Goal: Transaction & Acquisition: Purchase product/service

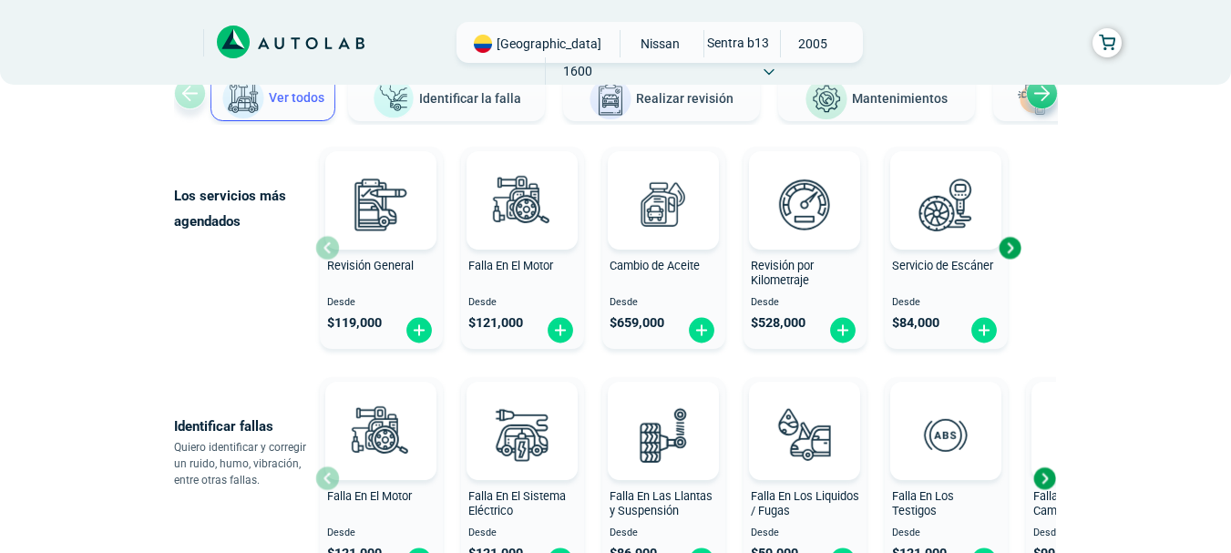
scroll to position [182, 0]
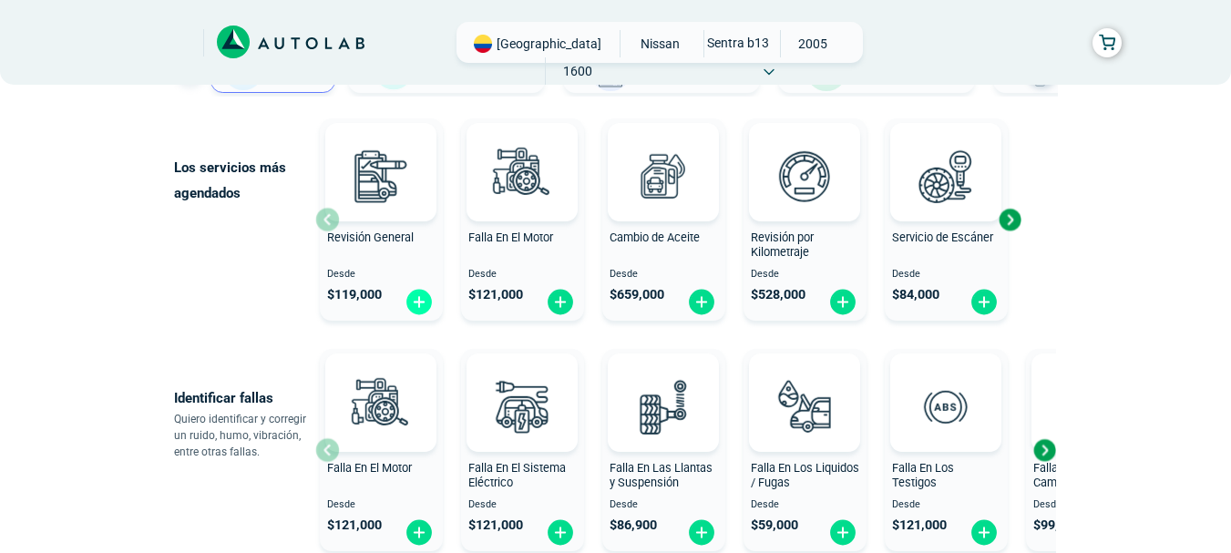
click at [425, 302] on img at bounding box center [418, 302] width 29 height 28
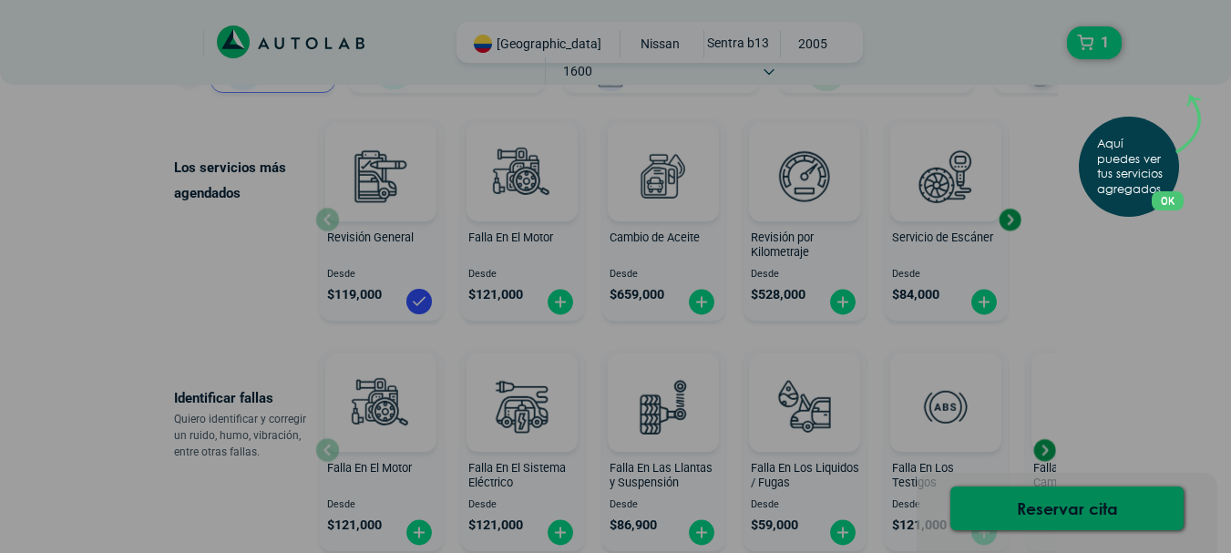
click at [1137, 271] on div "Aquí puedes ver tus servicios agregados. OK .aex,.bex{fill:none!important;strok…" at bounding box center [615, 276] width 1231 height 553
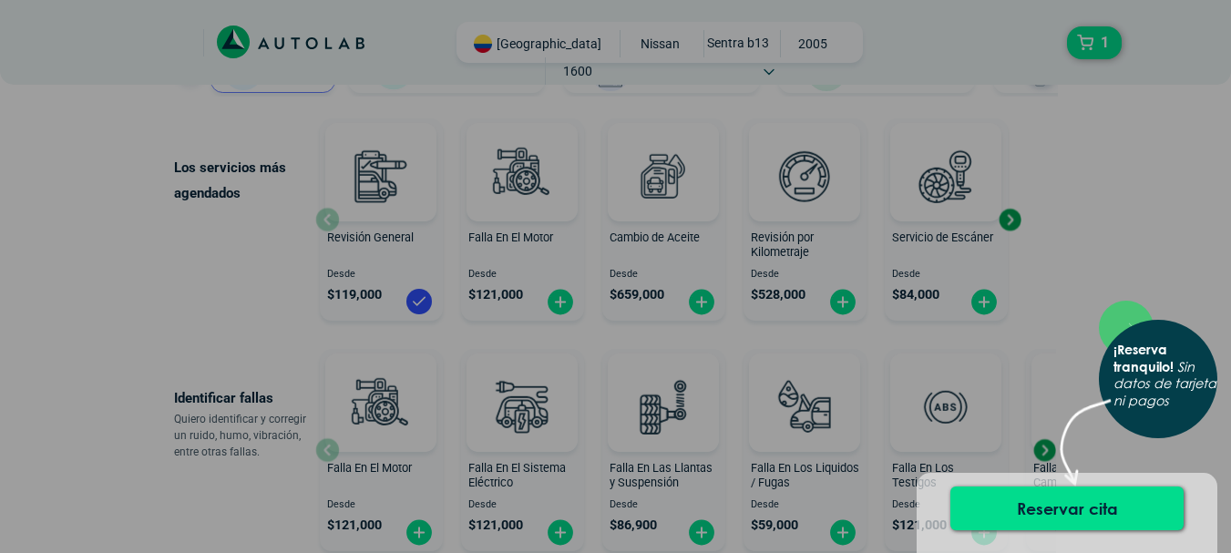
click at [1117, 274] on div "× ¡Reserva tranquilo! Sin datos de tarjeta ni pagos" at bounding box center [615, 276] width 1231 height 553
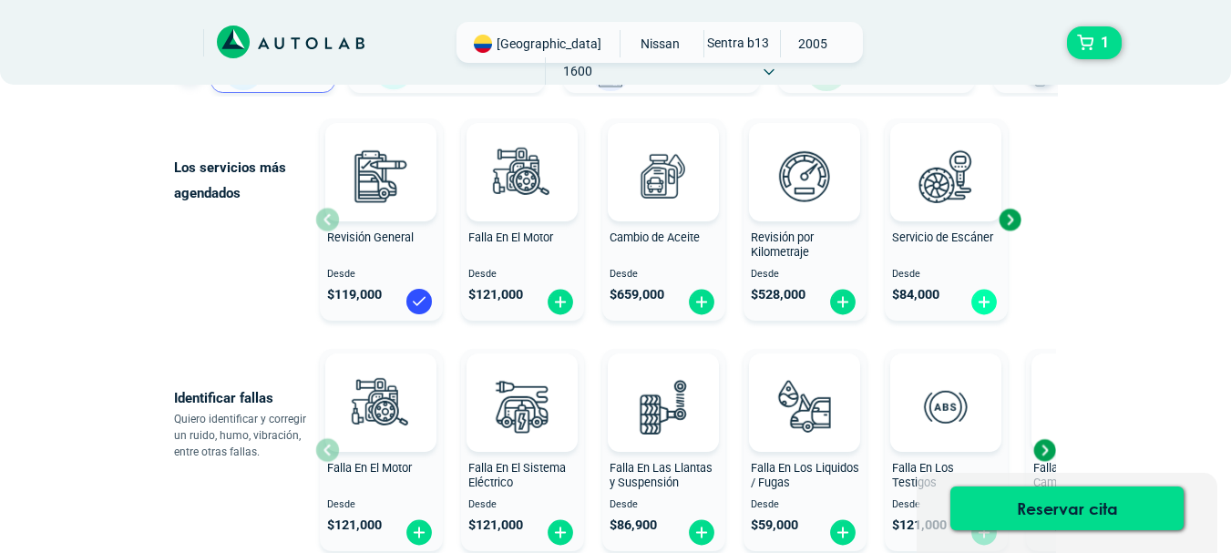
click at [990, 304] on img at bounding box center [983, 302] width 29 height 28
click at [1012, 225] on div "Next slide" at bounding box center [1009, 219] width 27 height 27
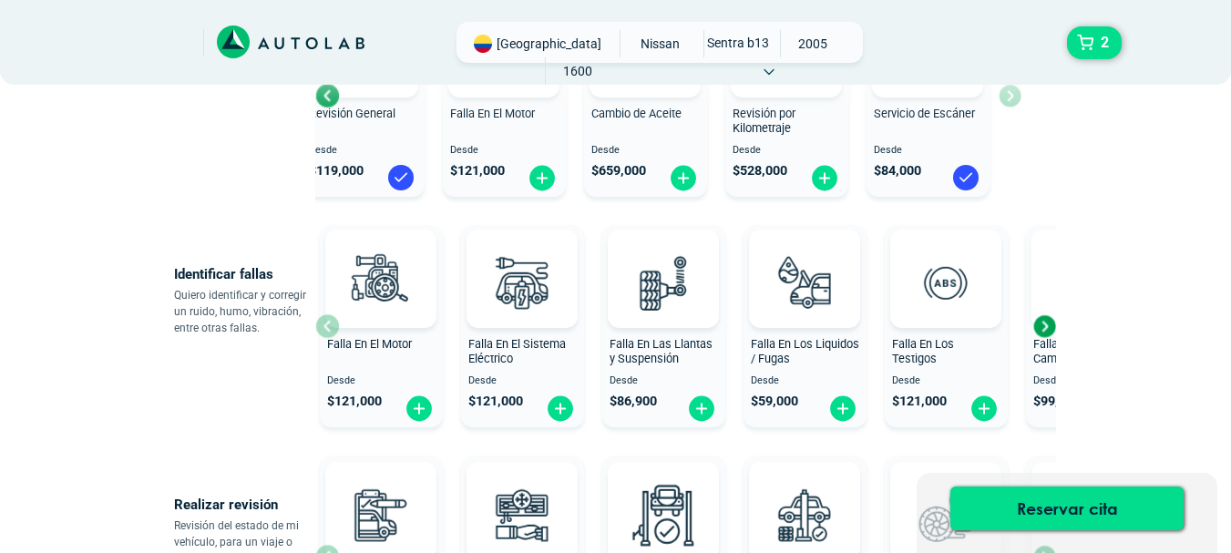
scroll to position [273, 0]
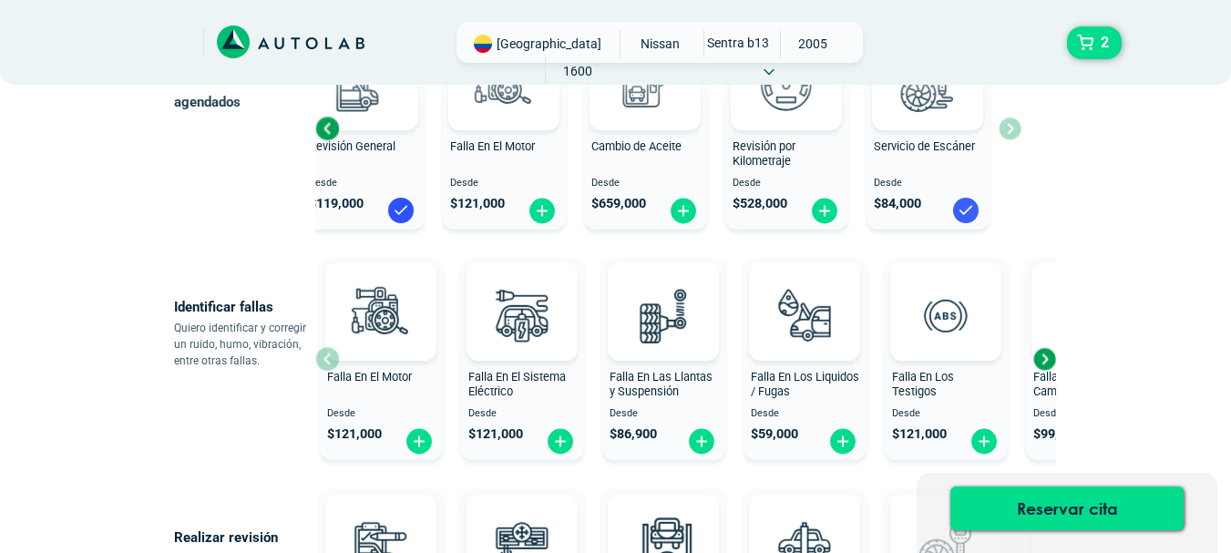
click at [970, 215] on img at bounding box center [965, 210] width 29 height 29
click at [1089, 28] on button "2" at bounding box center [1094, 42] width 55 height 33
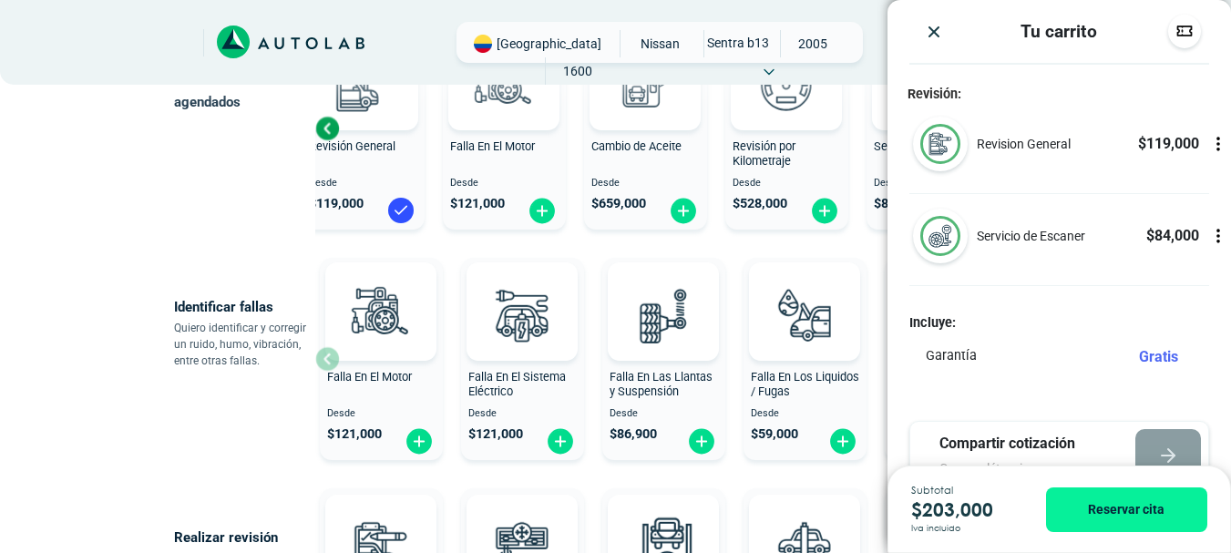
click at [1217, 139] on icon at bounding box center [1218, 139] width 2 height 2
click at [1206, 155] on div at bounding box center [1218, 144] width 25 height 55
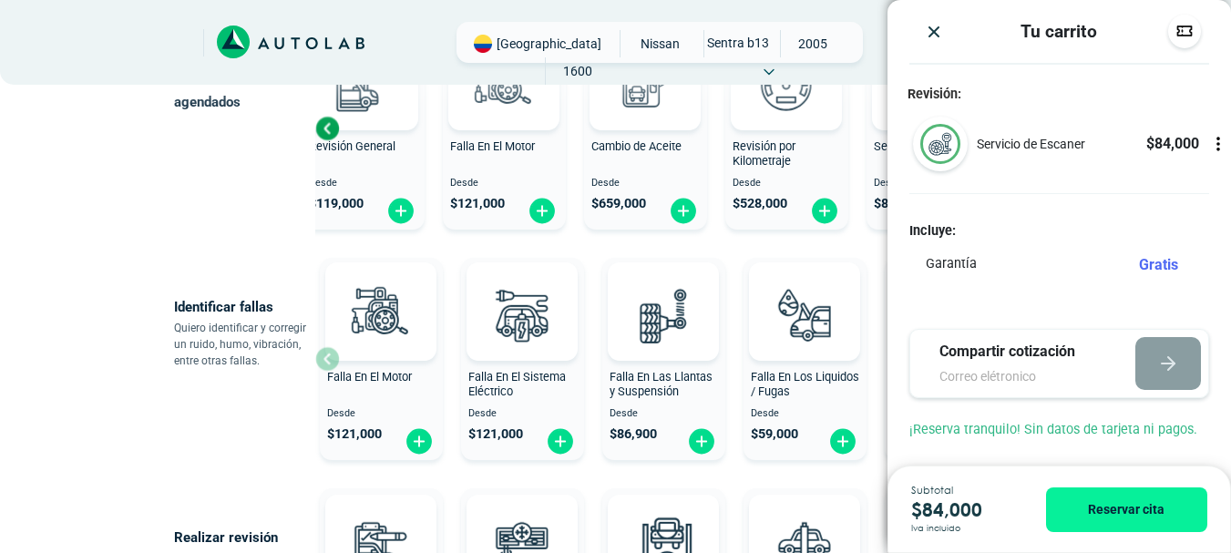
click at [1210, 145] on icon at bounding box center [1218, 144] width 18 height 18
click at [1214, 155] on div at bounding box center [1218, 144] width 25 height 55
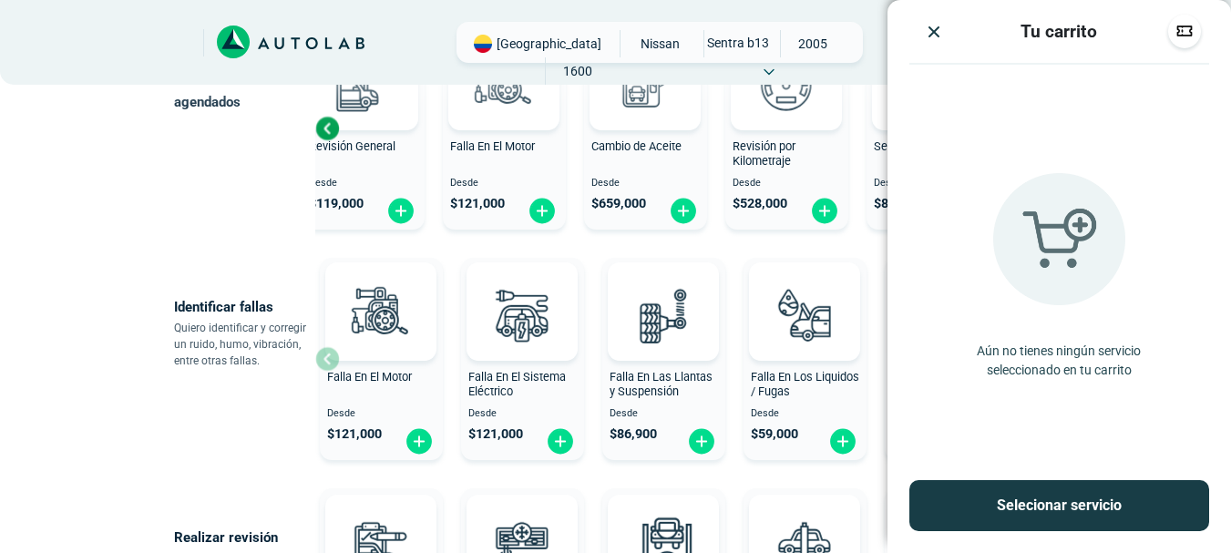
click at [927, 26] on img "Close" at bounding box center [934, 32] width 18 height 18
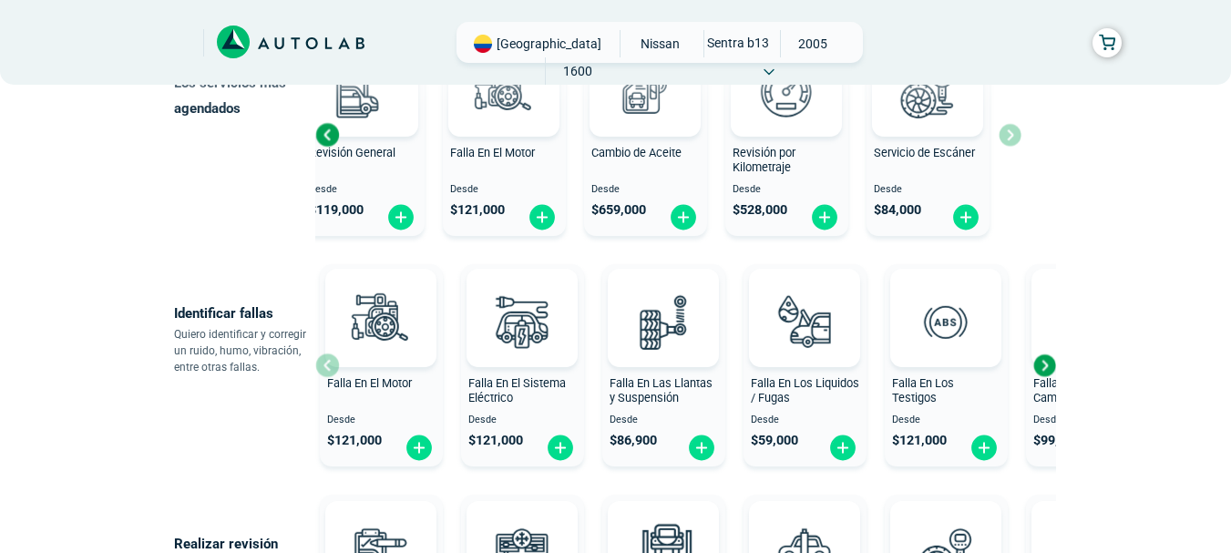
scroll to position [358, 0]
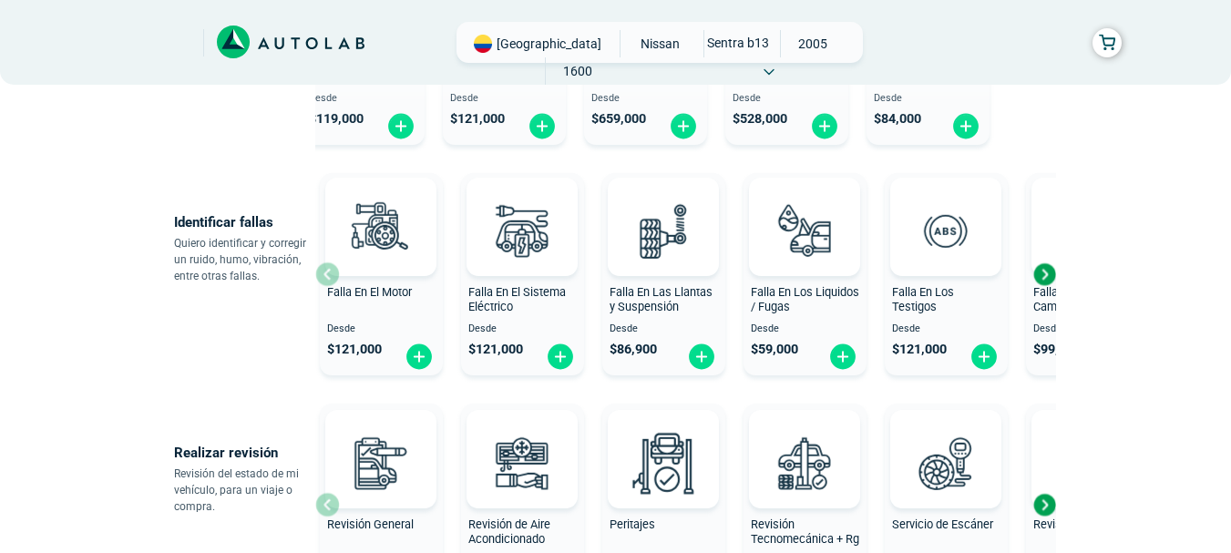
click at [1045, 273] on div "Next slide" at bounding box center [1043, 274] width 27 height 27
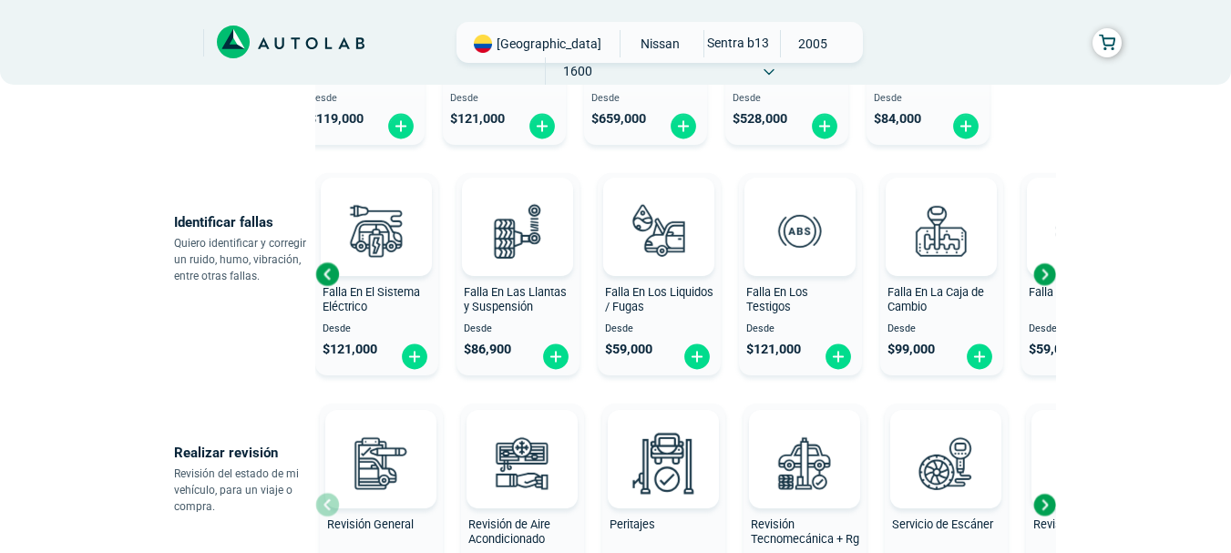
click at [1045, 273] on div "Next slide" at bounding box center [1043, 274] width 27 height 27
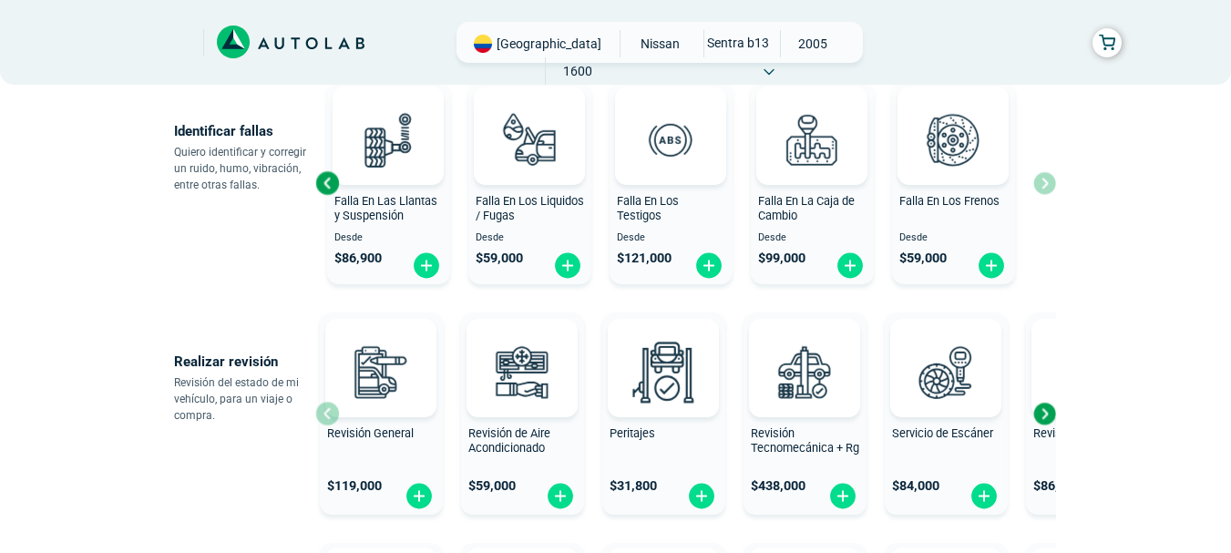
scroll to position [540, 0]
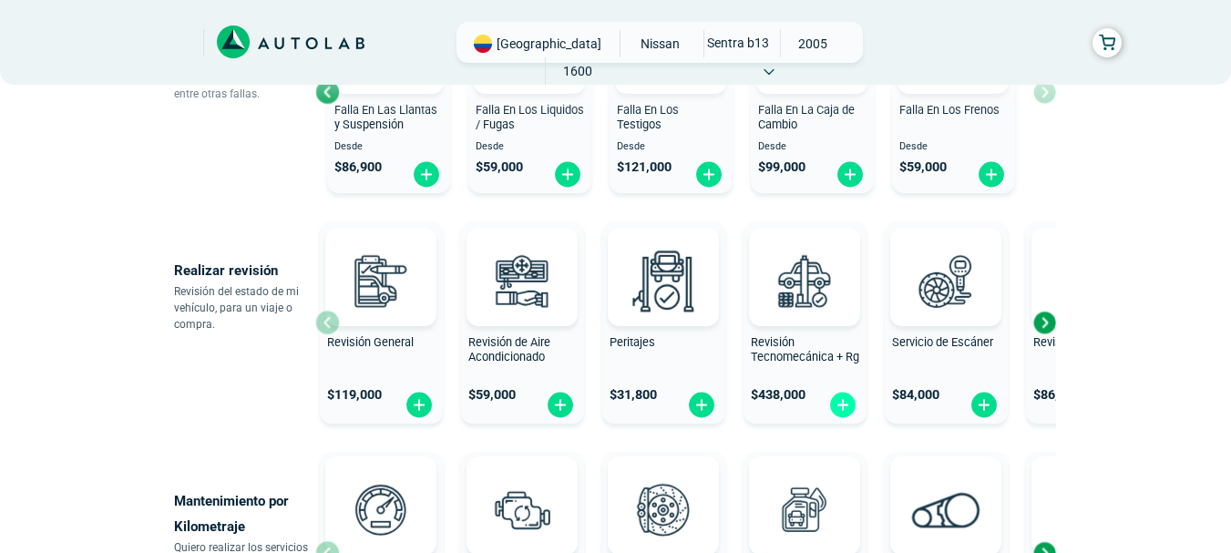
click at [845, 408] on img at bounding box center [842, 405] width 29 height 28
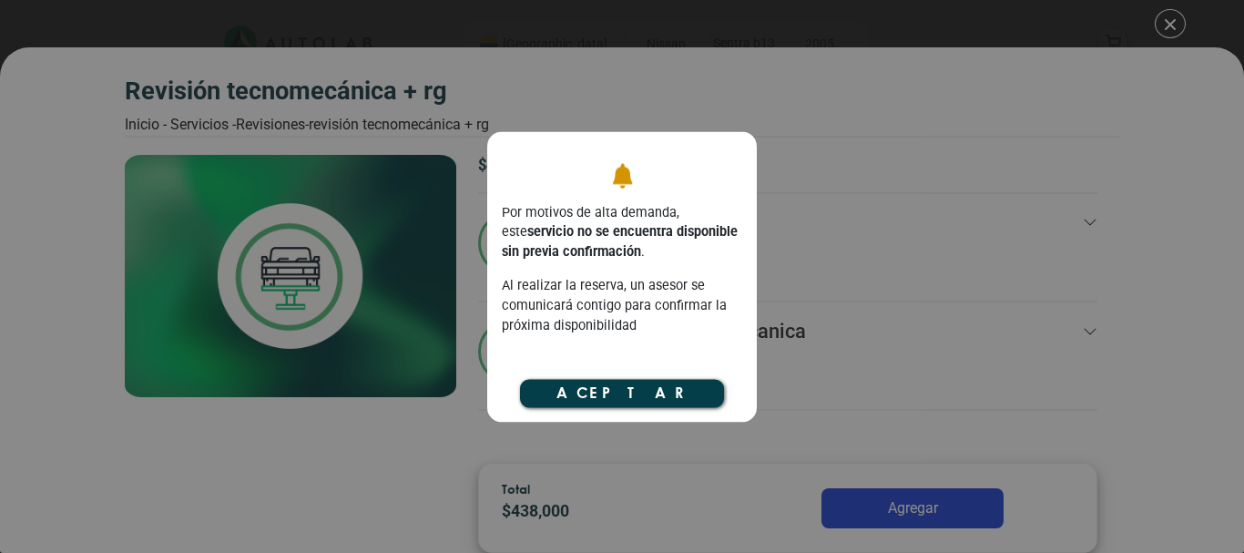
click at [627, 396] on button "Aceptar" at bounding box center [622, 393] width 204 height 27
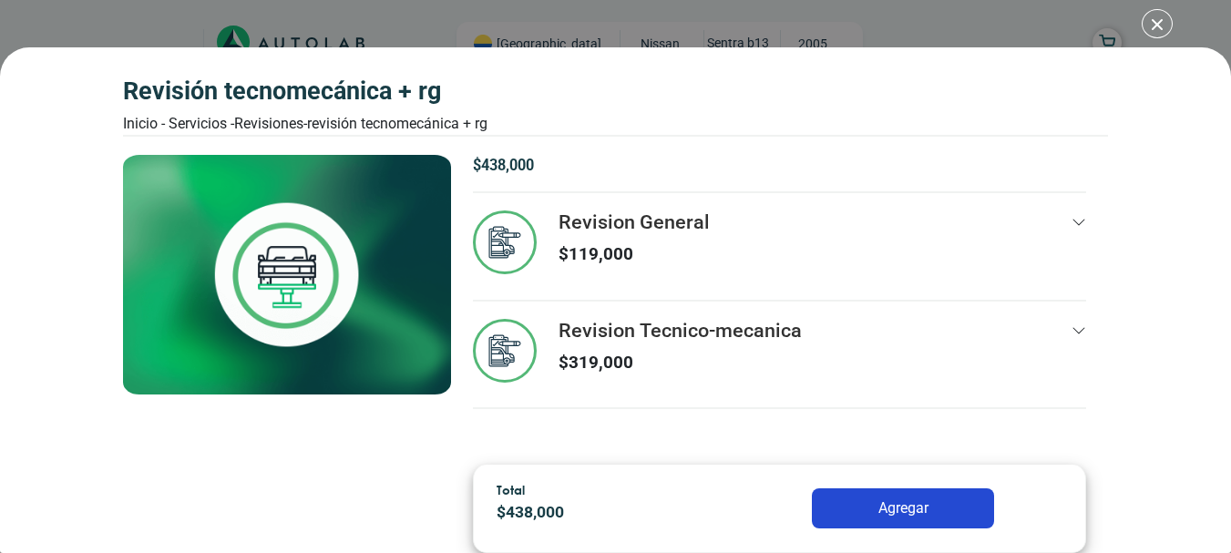
scroll to position [905, 0]
drag, startPoint x: 954, startPoint y: 26, endPoint x: 1003, endPoint y: 26, distance: 49.2
click at [955, 26] on div "Revisión Tecnomecánica + rg Inicio - Servicios - Revisiones - Revisión Tecnomec…" at bounding box center [615, 276] width 1231 height 553
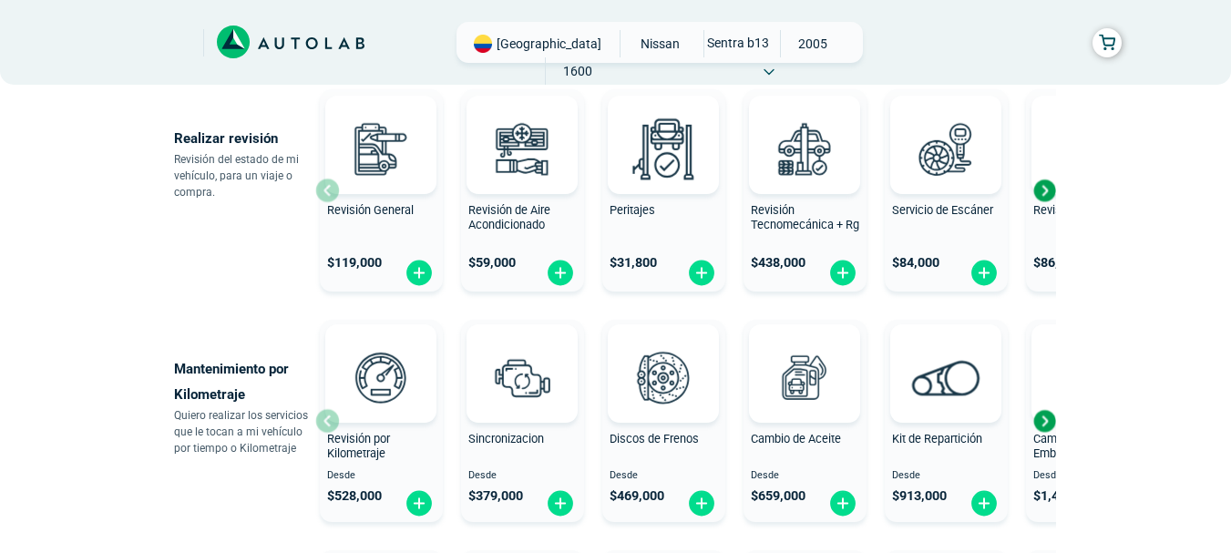
scroll to position [631, 0]
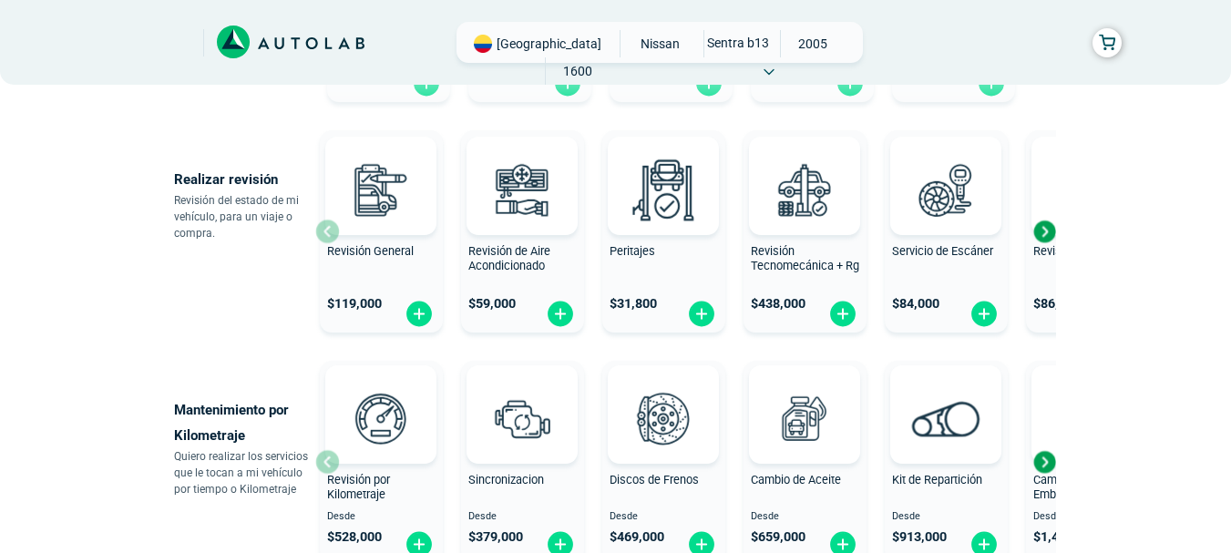
click at [1041, 230] on div "Next slide" at bounding box center [1043, 231] width 27 height 27
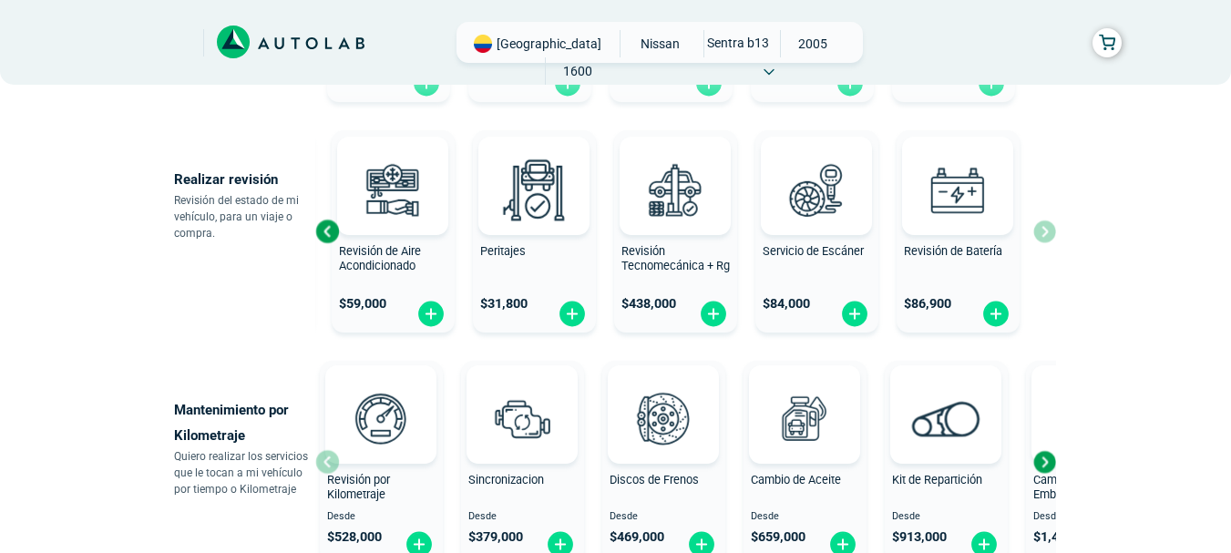
click at [337, 235] on div "Previous slide" at bounding box center [326, 231] width 27 height 27
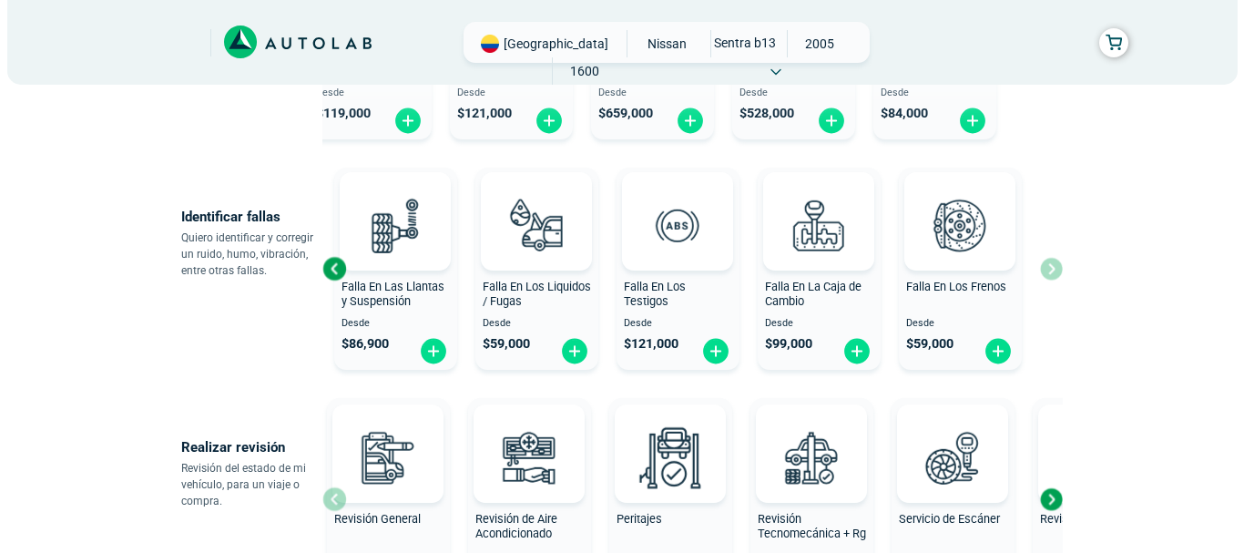
scroll to position [358, 0]
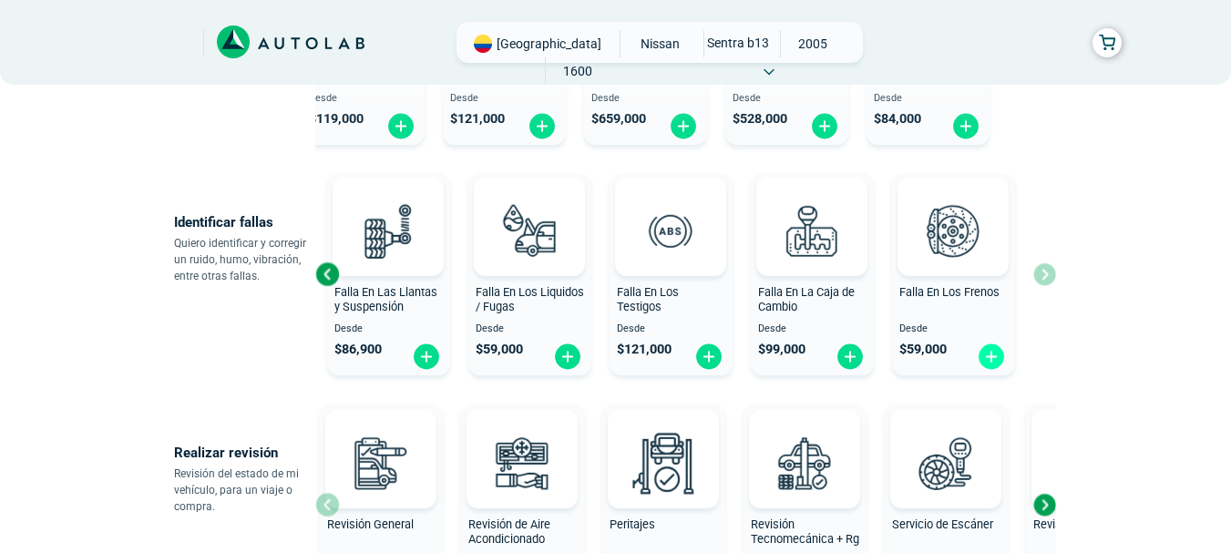
click at [994, 348] on img at bounding box center [990, 356] width 29 height 28
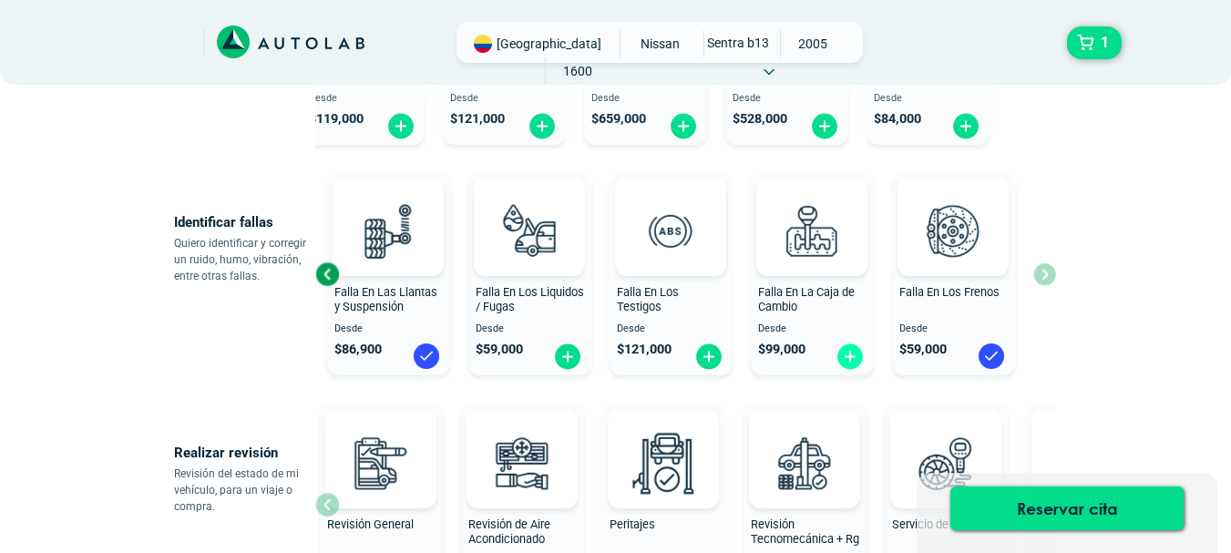
click at [844, 355] on img at bounding box center [849, 356] width 29 height 28
click at [572, 363] on img at bounding box center [567, 356] width 29 height 28
click at [325, 267] on div "Previous slide" at bounding box center [326, 274] width 27 height 27
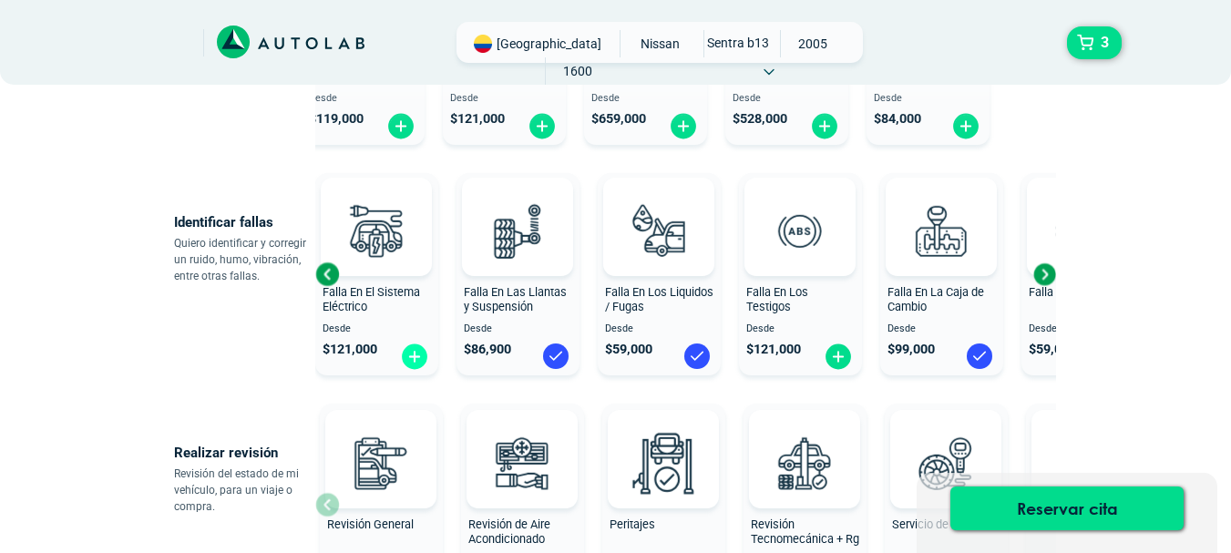
click at [422, 362] on img at bounding box center [414, 356] width 29 height 28
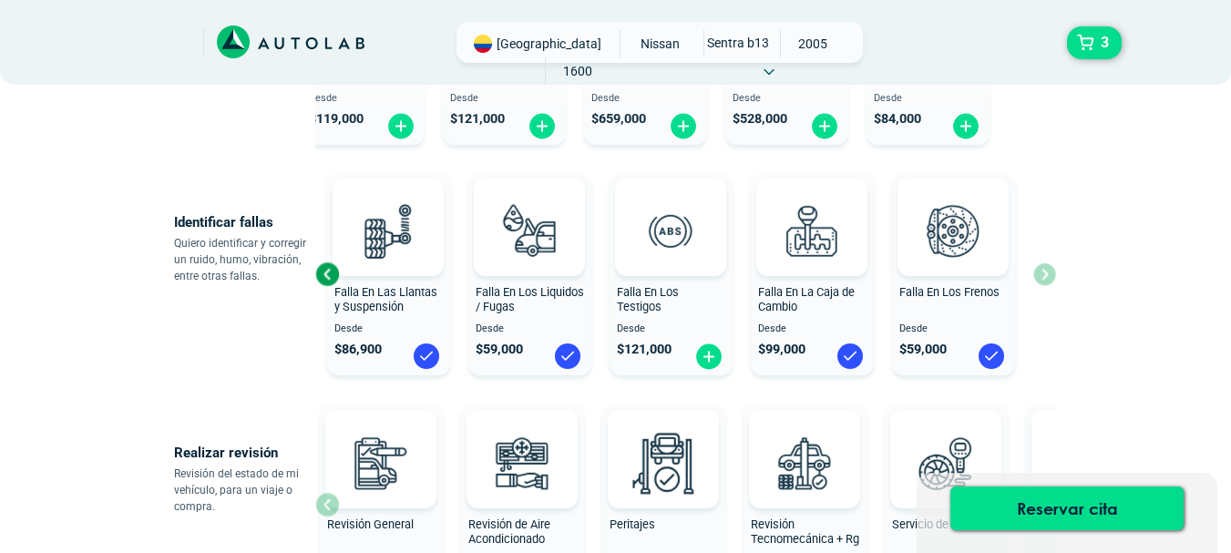
click at [322, 274] on div "Previous slide" at bounding box center [326, 274] width 27 height 27
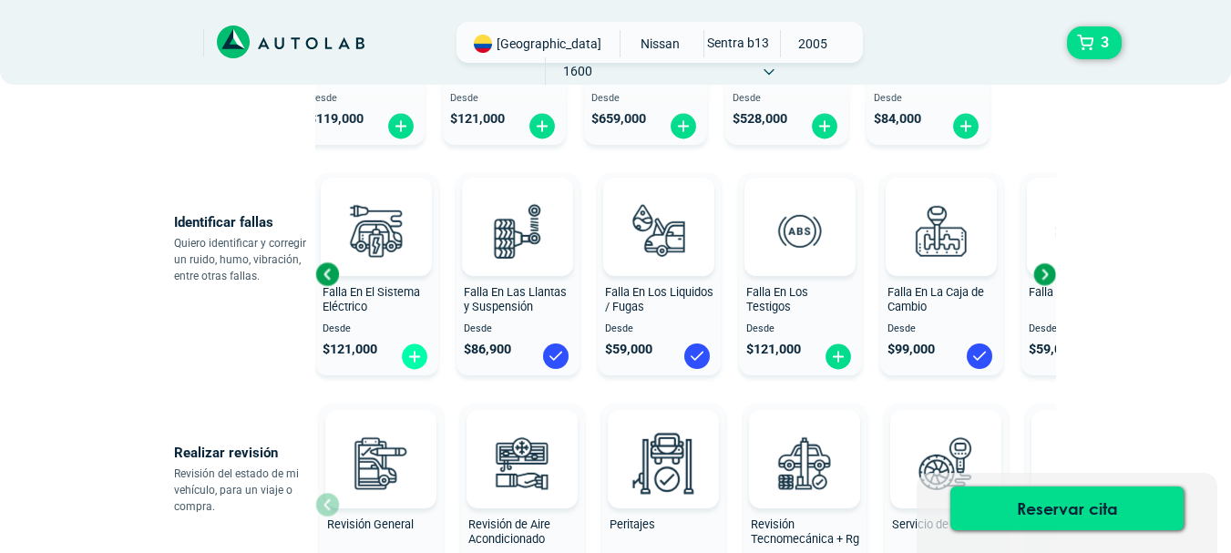
click at [402, 360] on img at bounding box center [414, 356] width 29 height 28
click at [336, 271] on div "Previous slide" at bounding box center [326, 274] width 27 height 27
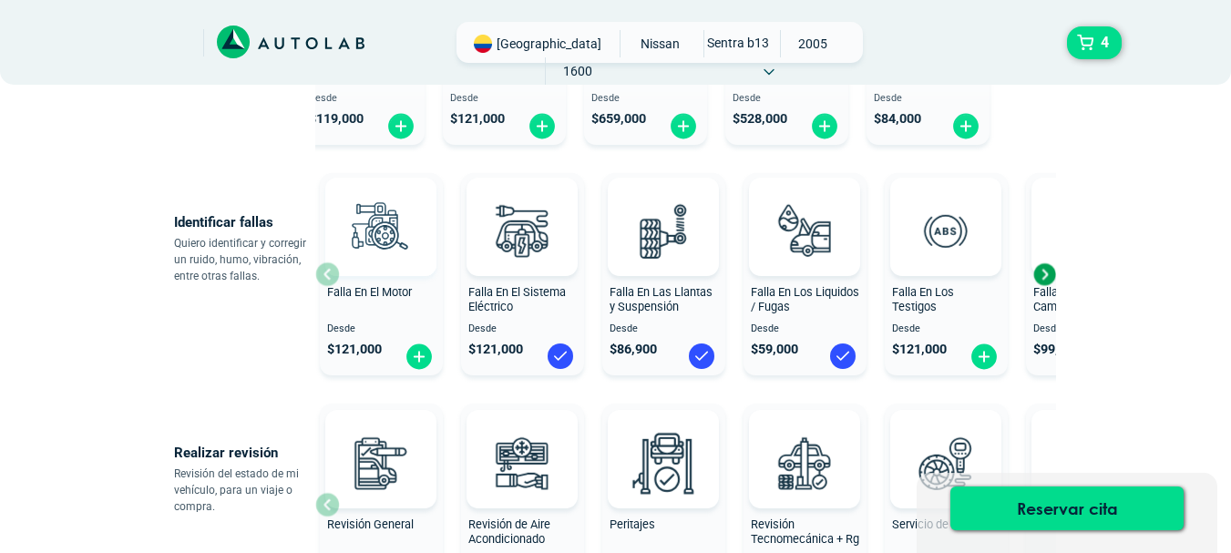
click at [330, 273] on div at bounding box center [380, 227] width 111 height 98
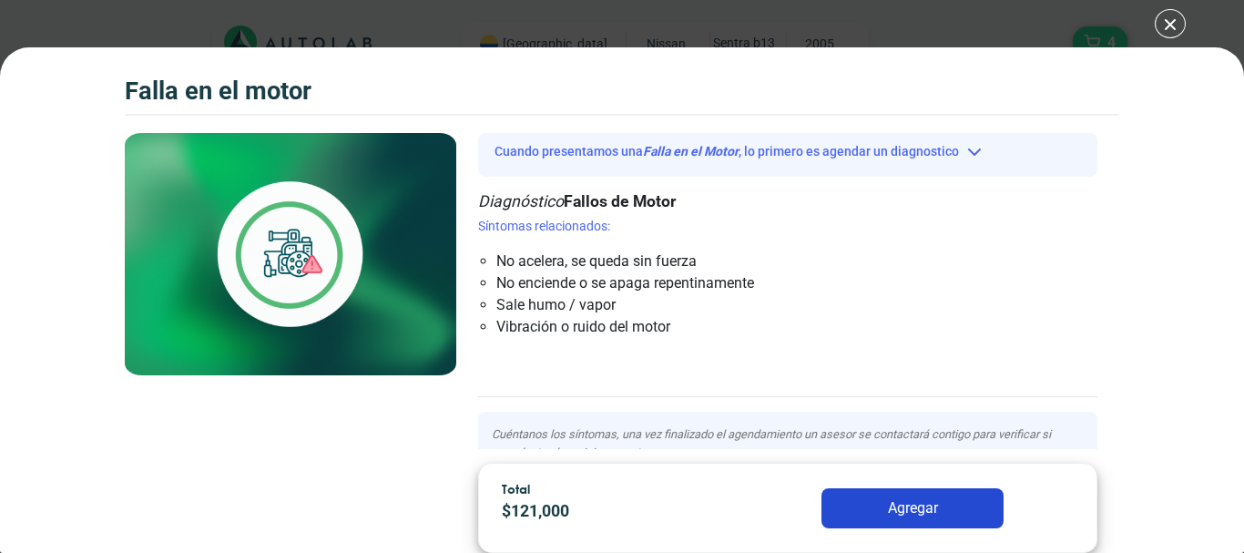
click at [1173, 32] on div "Falla en el Motor 4 Falla en el Motor" at bounding box center [622, 276] width 1244 height 553
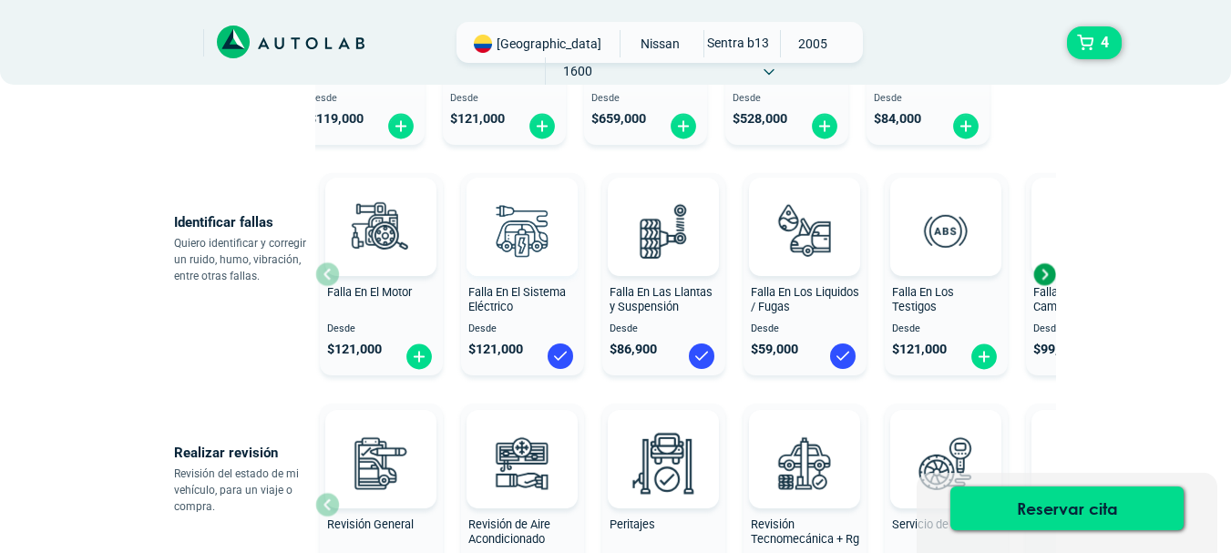
click at [545, 236] on img at bounding box center [522, 230] width 80 height 80
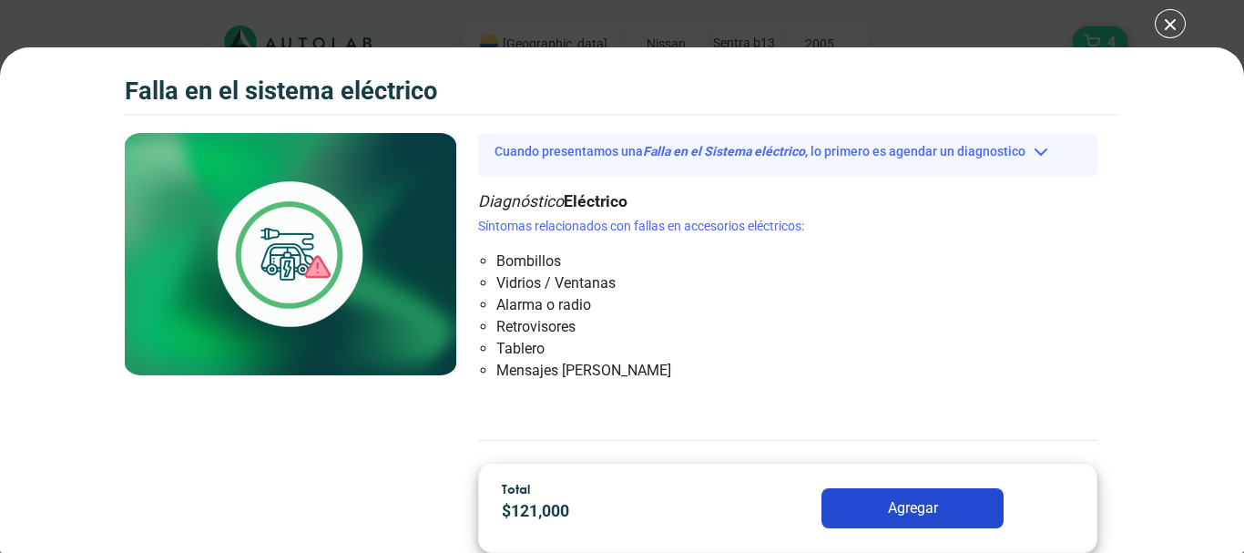
click at [1172, 20] on div "Falla en el Sistema eléctrico 4 Falla en el Sistema eléctrico" at bounding box center [622, 276] width 1244 height 553
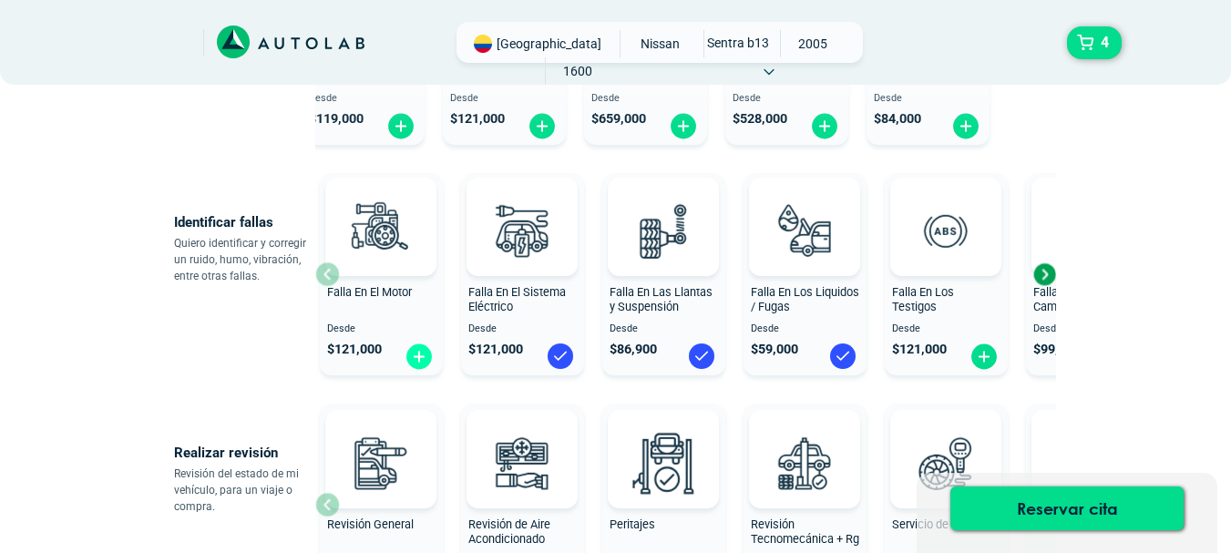
click at [421, 357] on img at bounding box center [418, 356] width 29 height 28
click at [1046, 275] on div "Next slide" at bounding box center [1043, 274] width 27 height 27
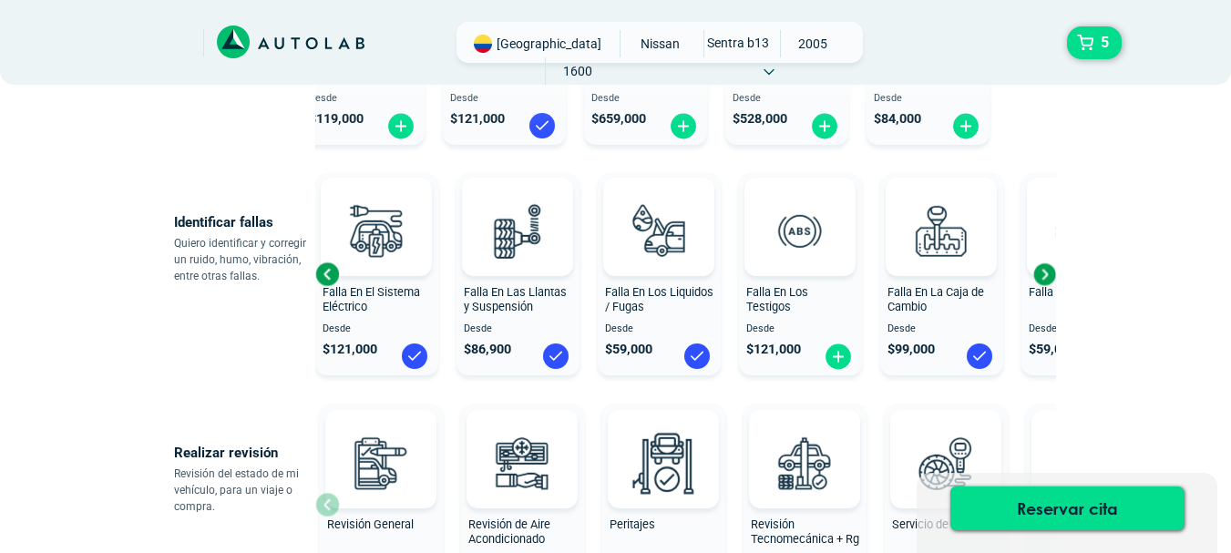
click at [1046, 275] on div "Next slide" at bounding box center [1043, 274] width 27 height 27
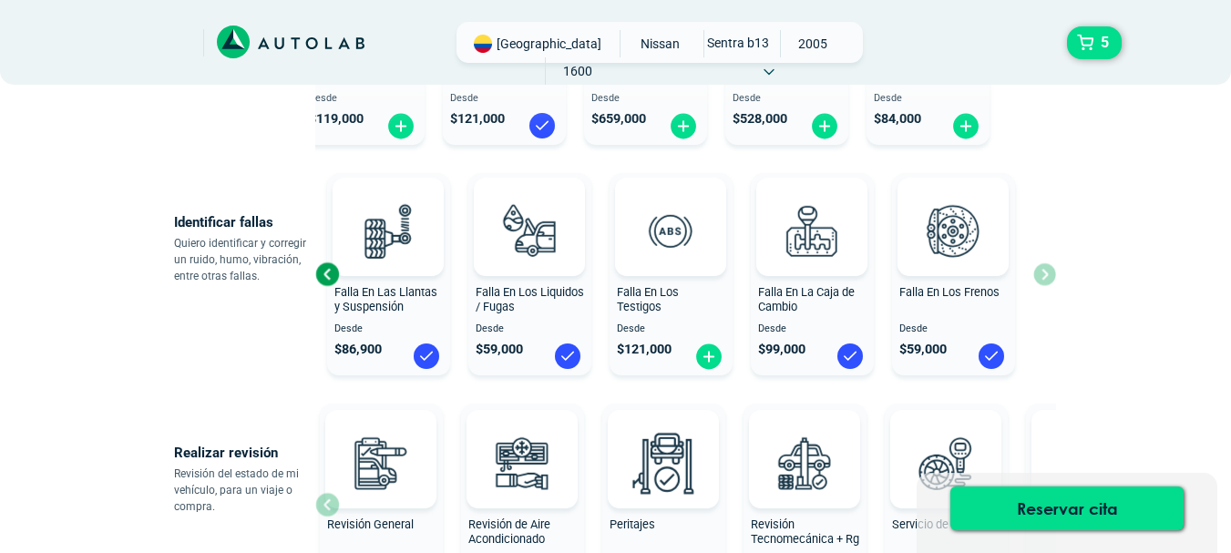
click at [1046, 275] on div "Falla En El Motor Desde $ 121,000 Falla En El Sistema Eléctrico Desde $ 121,000…" at bounding box center [685, 274] width 741 height 217
click at [1109, 46] on span "5" at bounding box center [1104, 42] width 17 height 31
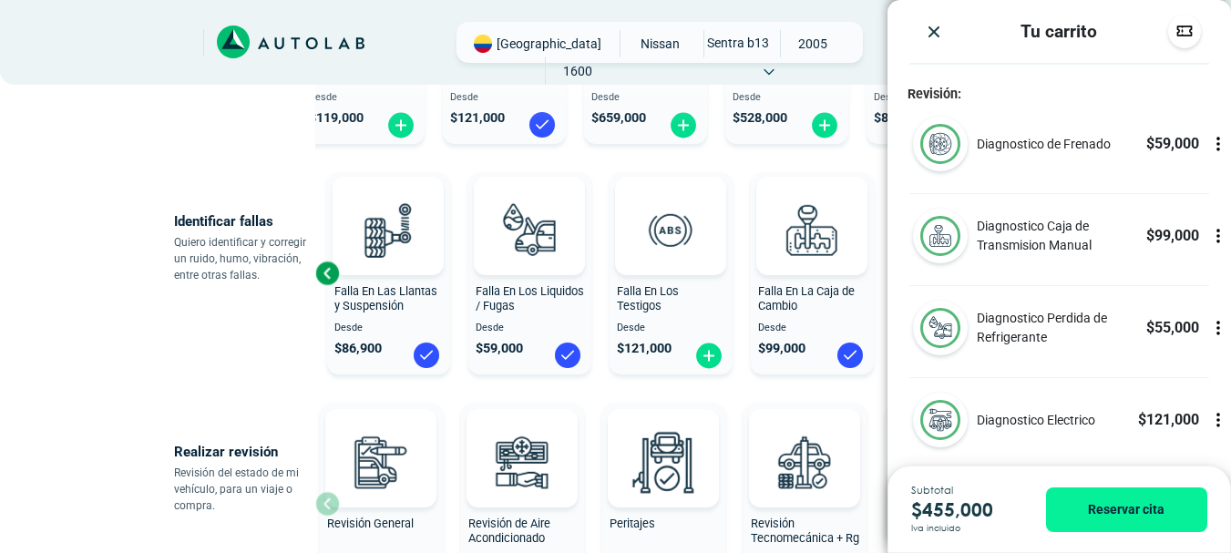
scroll to position [540, 0]
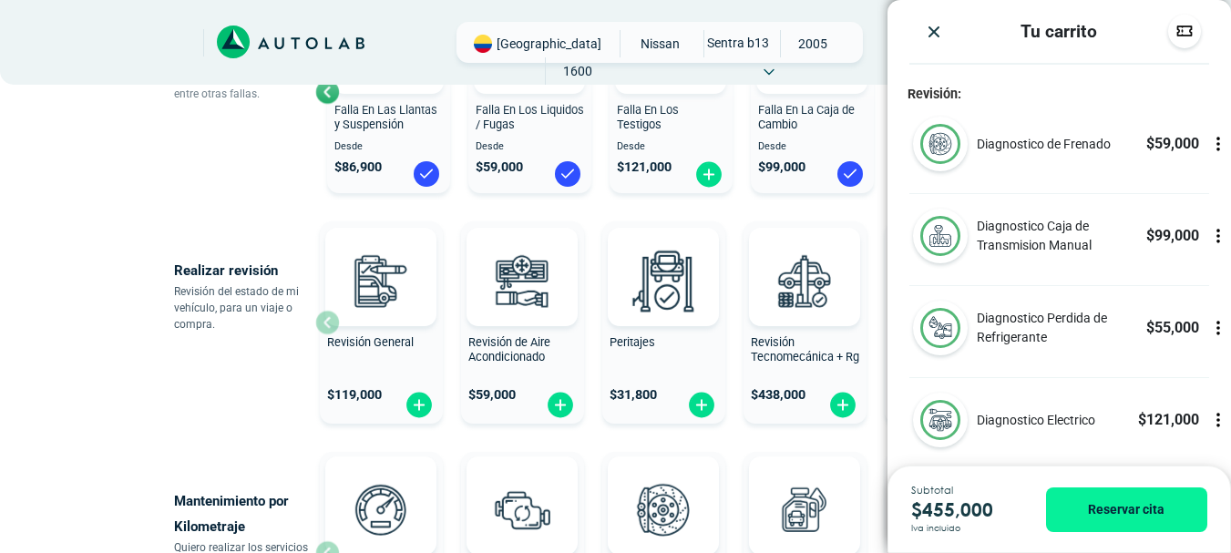
click at [158, 319] on div "× ESTE SERVICIO YA ESTÁ INCLUÍDO Launch demo modal x" at bounding box center [615, 427] width 1093 height 1709
click at [934, 31] on img "Close" at bounding box center [934, 32] width 18 height 18
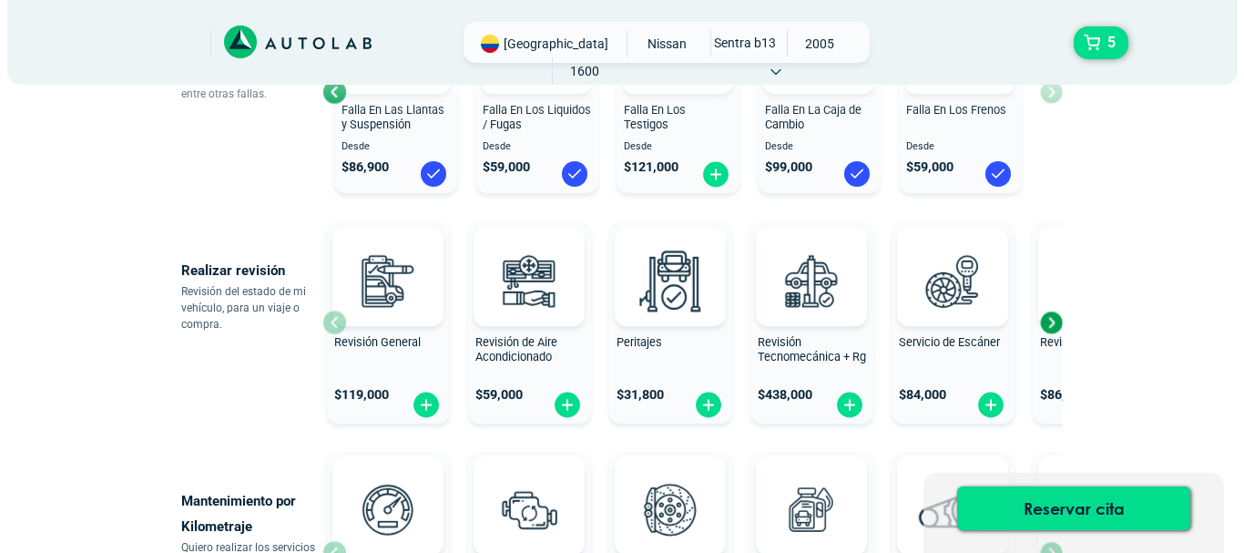
scroll to position [449, 0]
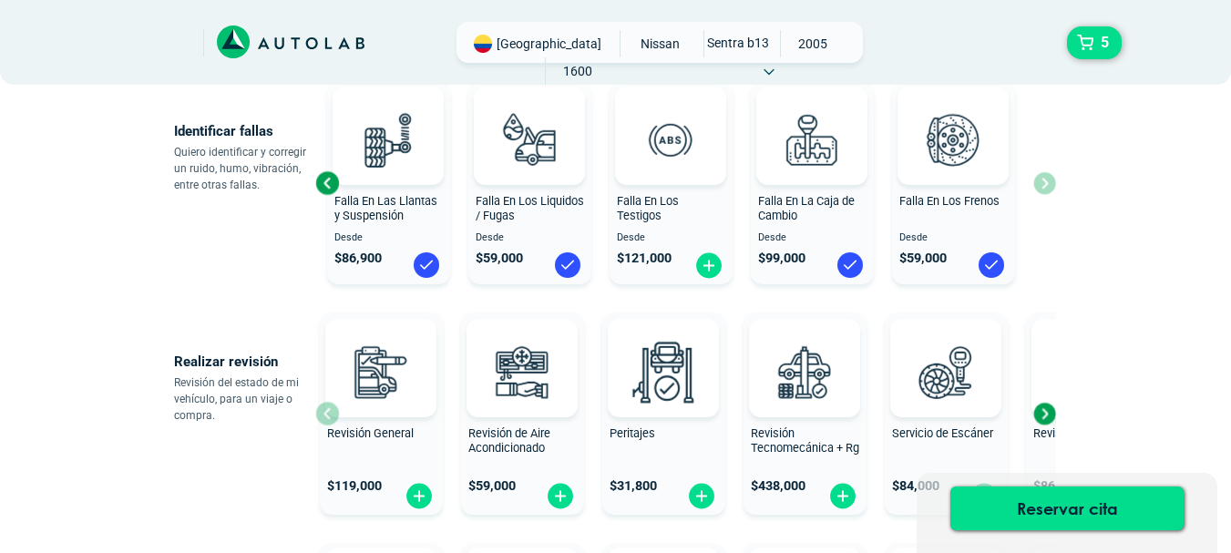
click at [362, 433] on span "Revisión General" at bounding box center [370, 433] width 87 height 14
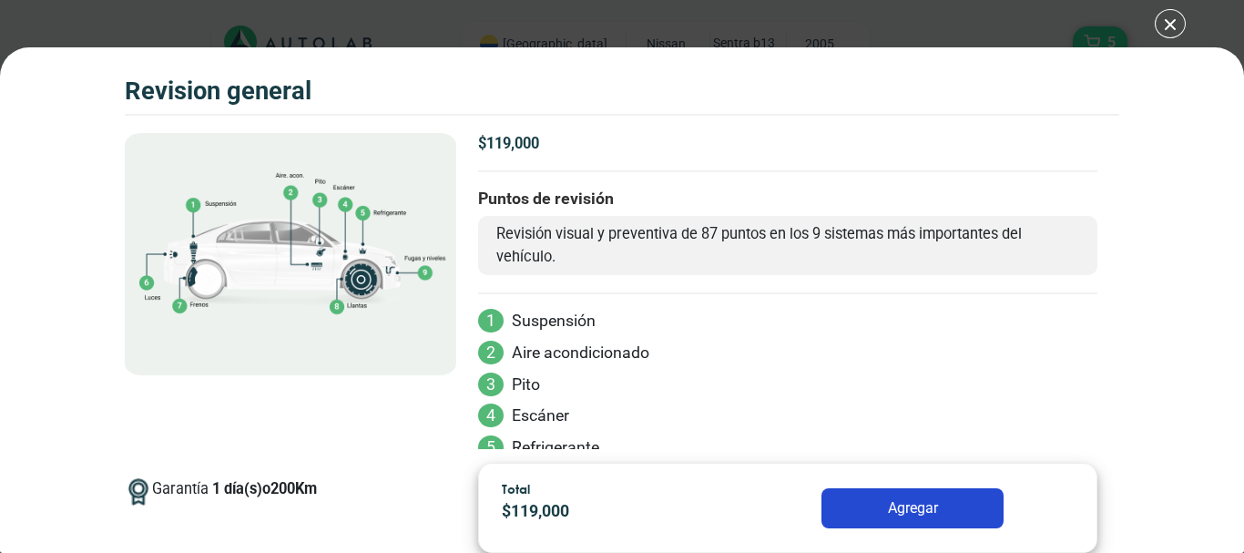
click at [1160, 27] on div "Volkswagen Crossfox 2018 REVISION GENERAL 5" at bounding box center [622, 276] width 1244 height 553
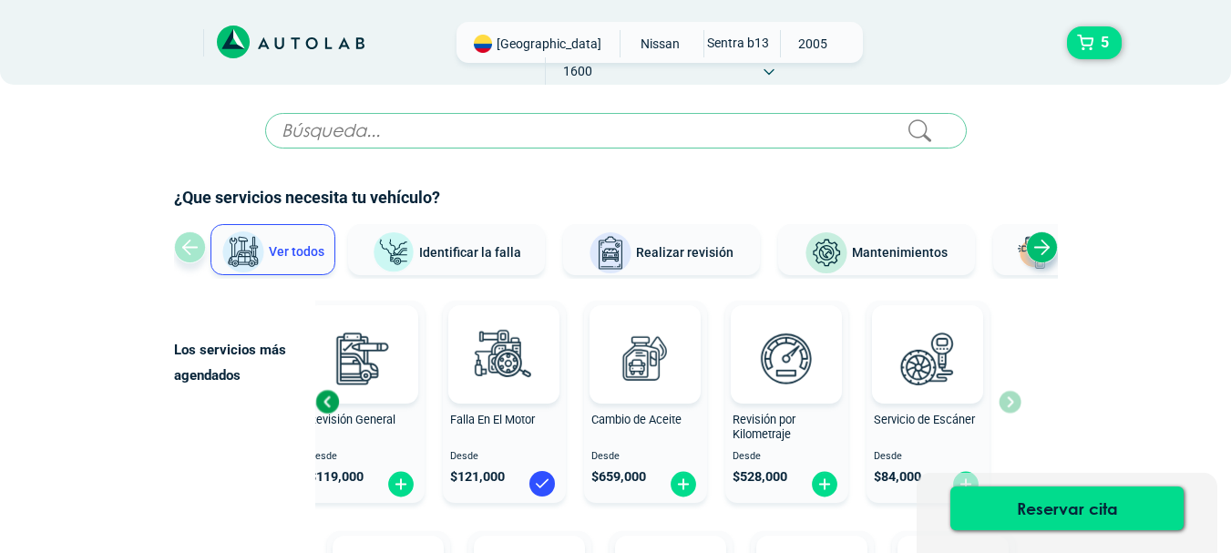
click at [314, 33] on icon at bounding box center [291, 43] width 148 height 34
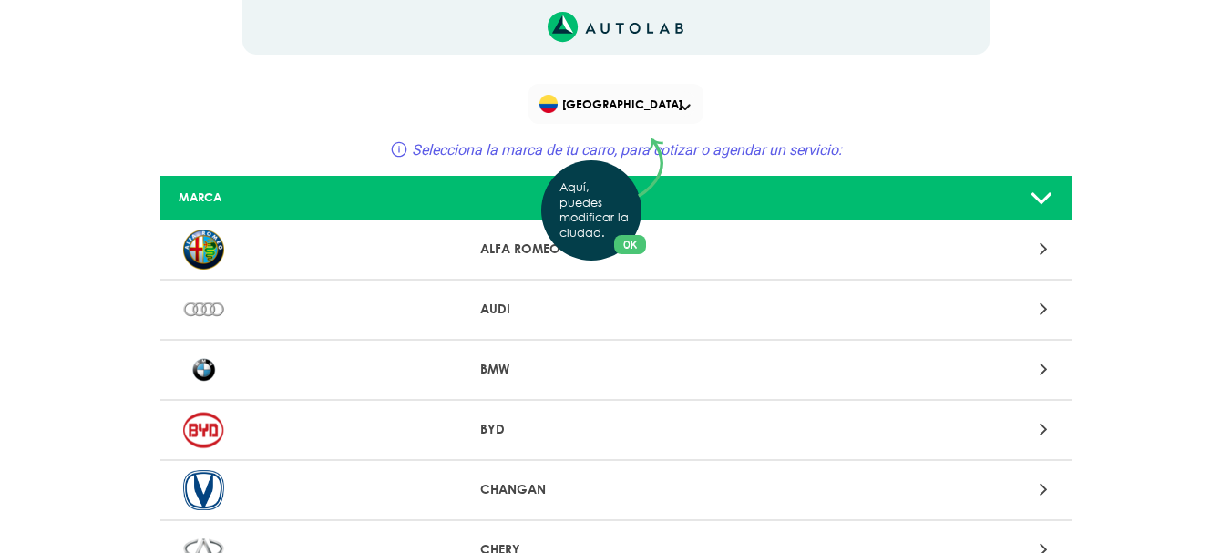
click at [689, 103] on div "Aquí, puedes modificar la ciudad. OK .aex,.bex{fill:none!important;stroke:#50c4…" at bounding box center [615, 276] width 1231 height 553
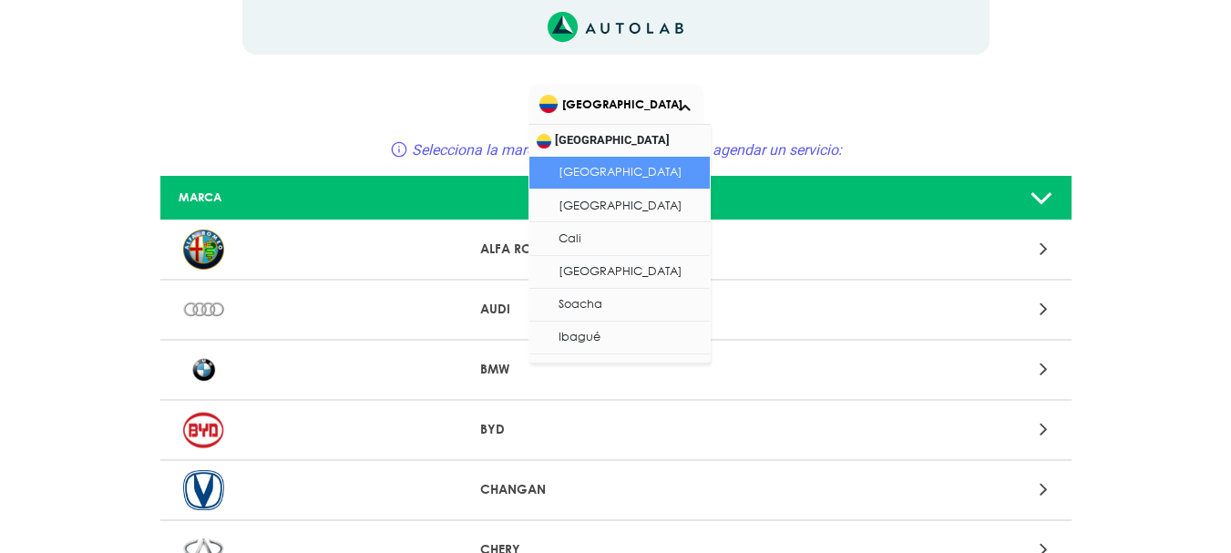
click at [689, 103] on div "[GEOGRAPHIC_DATA]" at bounding box center [615, 104] width 175 height 40
click at [644, 169] on li "[GEOGRAPHIC_DATA]" at bounding box center [619, 173] width 180 height 33
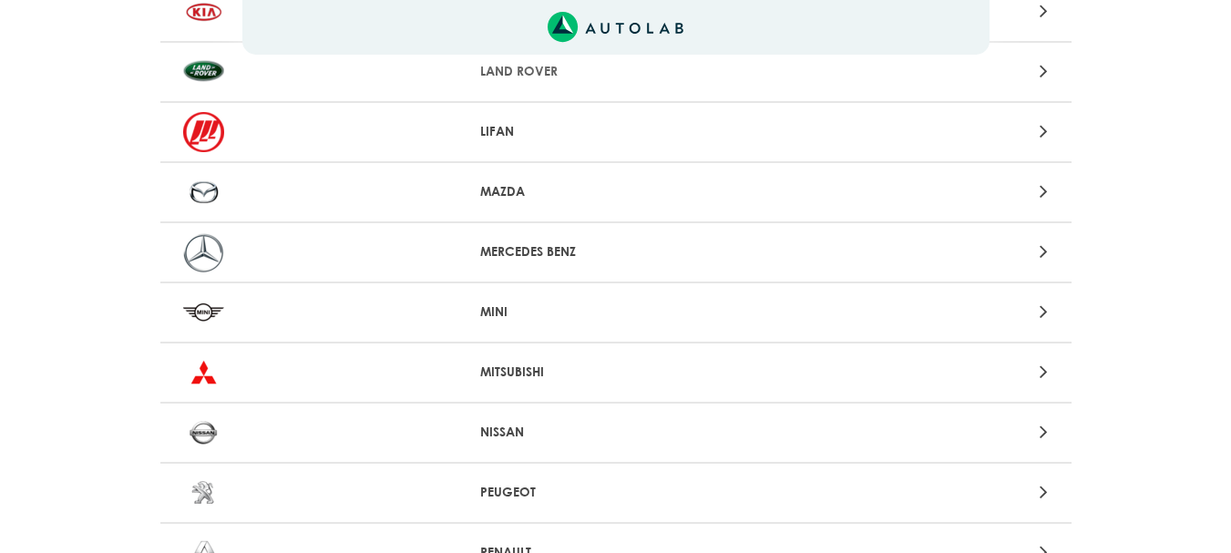
scroll to position [1352, 0]
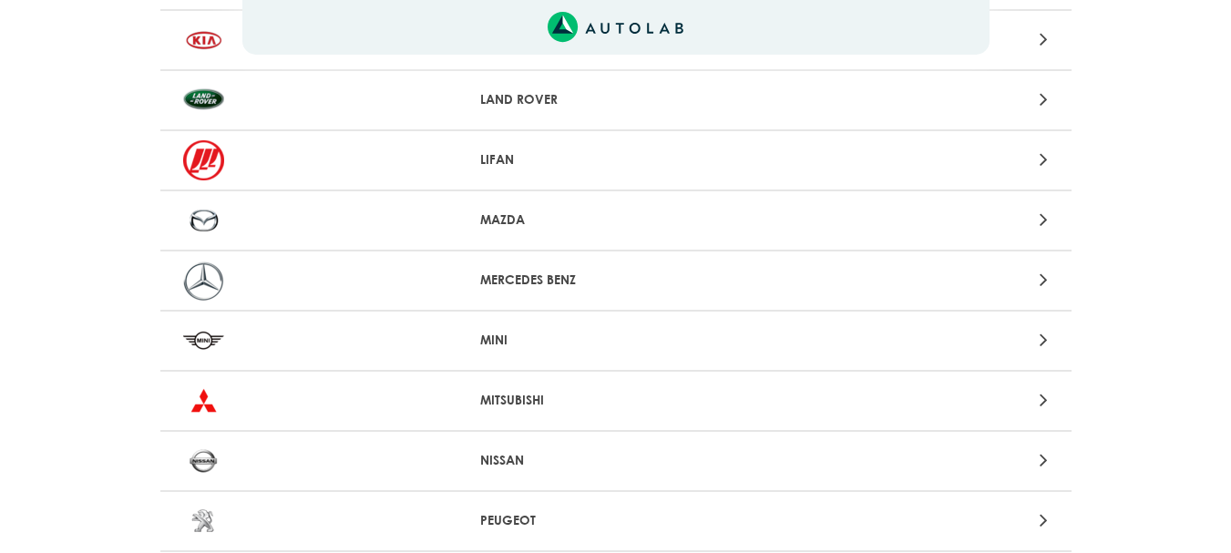
click at [376, 453] on div at bounding box center [318, 461] width 298 height 40
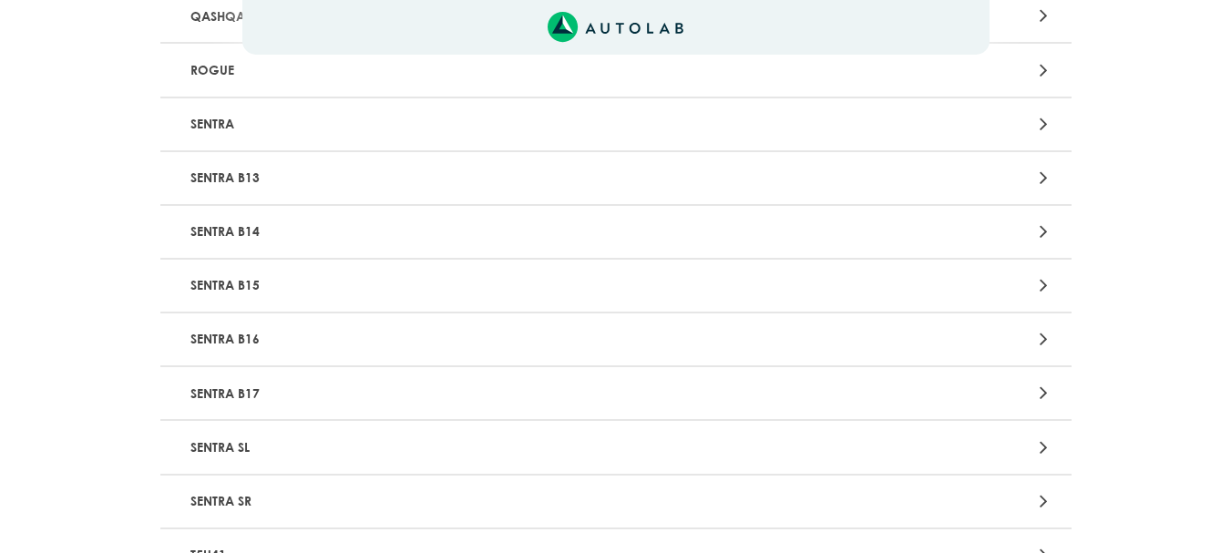
scroll to position [1731, 0]
drag, startPoint x: 249, startPoint y: 171, endPoint x: 200, endPoint y: 121, distance: 69.6
click at [200, 121] on p "SENTRA B13" at bounding box center [466, 123] width 567 height 34
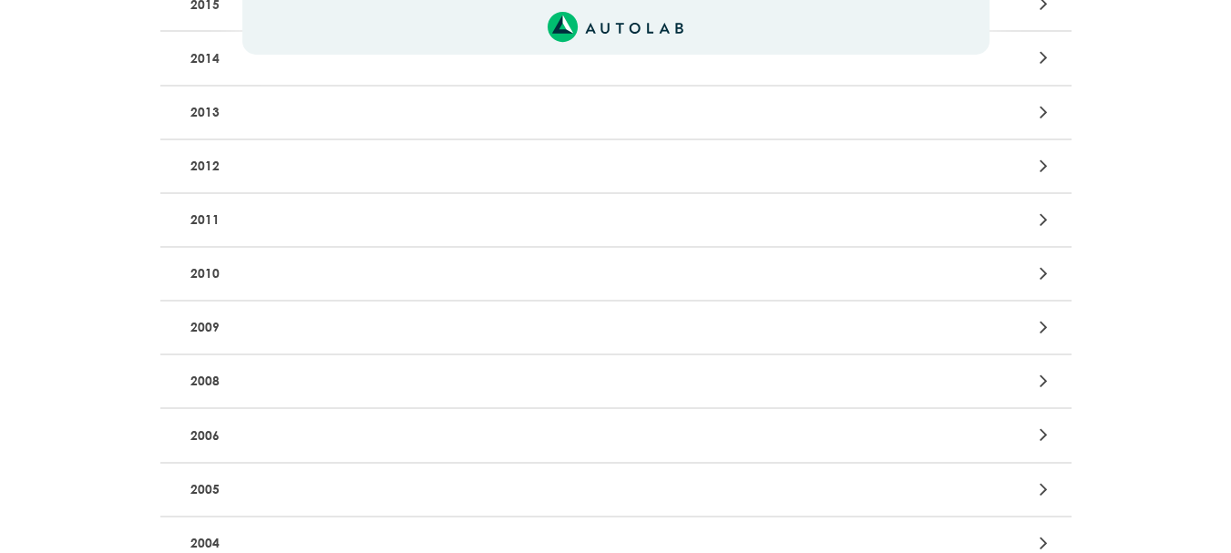
scroll to position [638, 0]
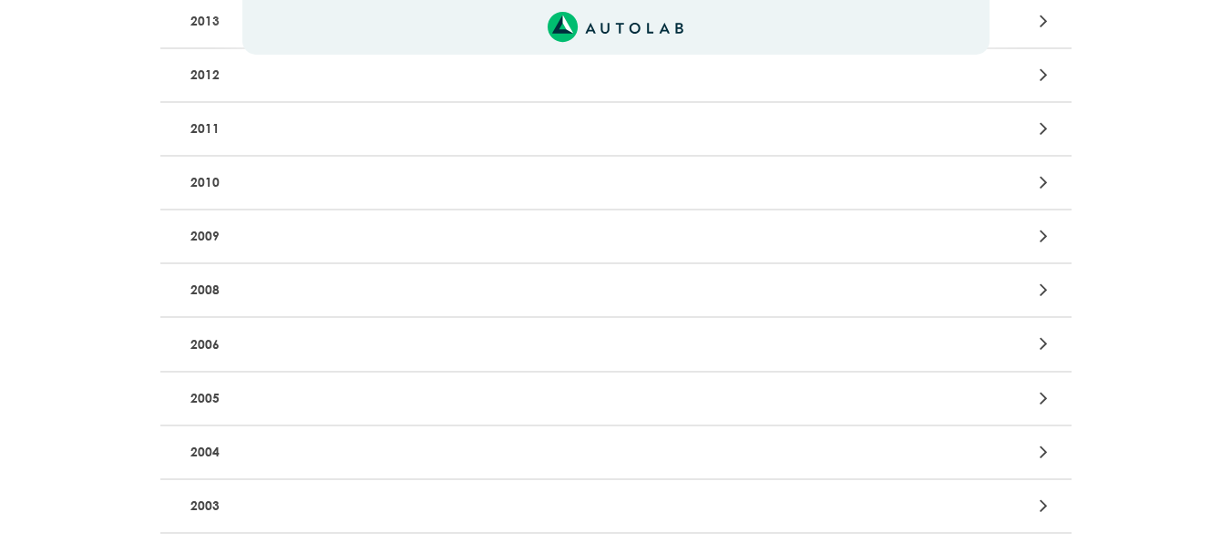
click at [201, 394] on p "2005" at bounding box center [466, 399] width 567 height 34
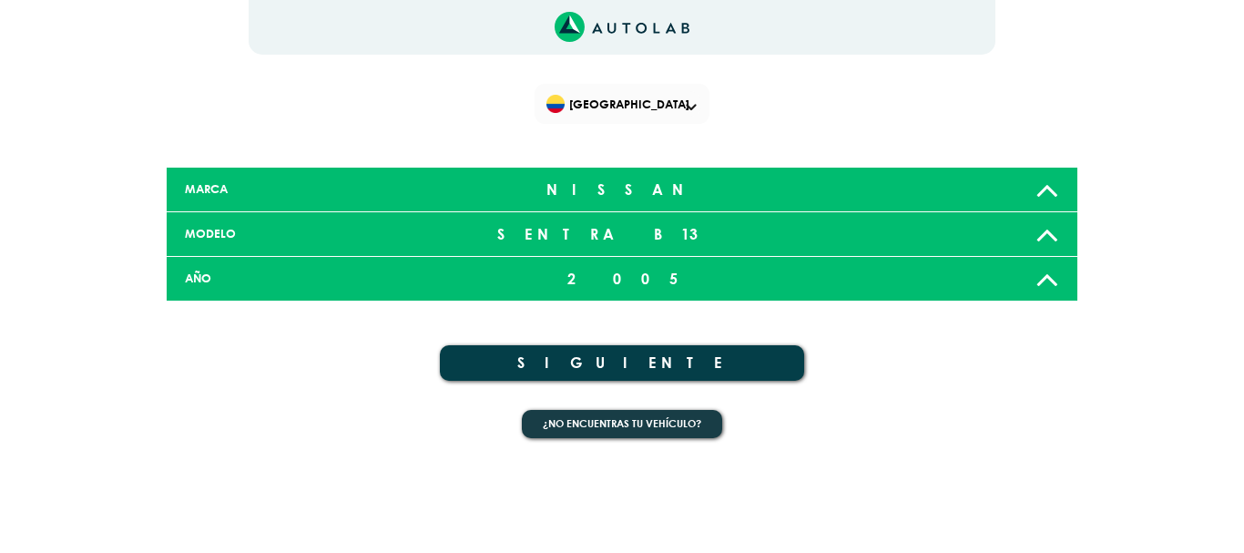
click at [636, 362] on button "SIGUIENTE" at bounding box center [622, 363] width 364 height 36
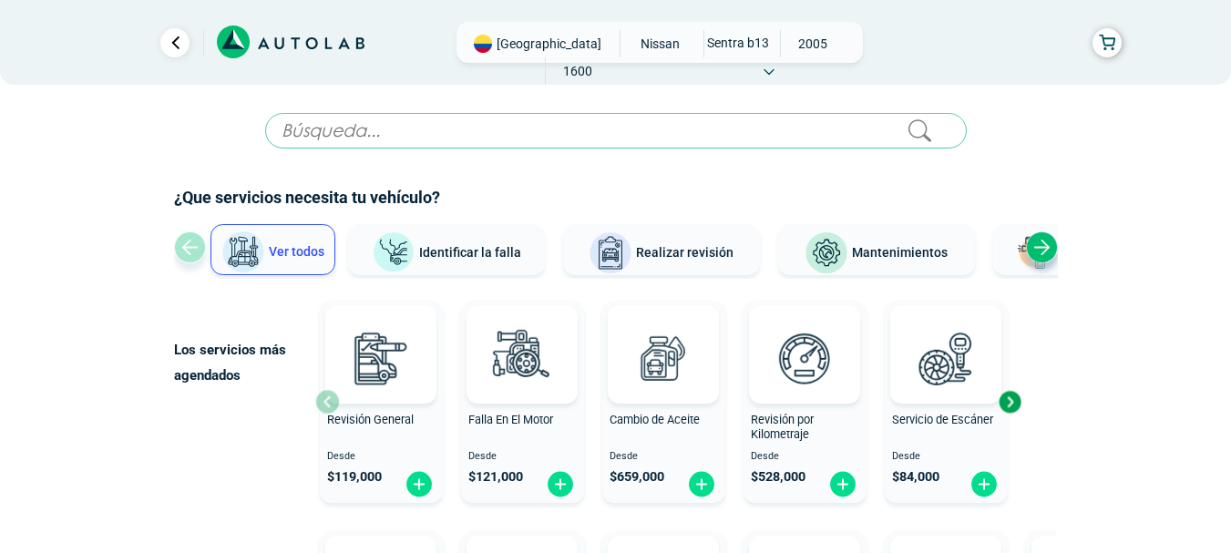
click at [518, 251] on span "Identificar la falla" at bounding box center [470, 251] width 102 height 15
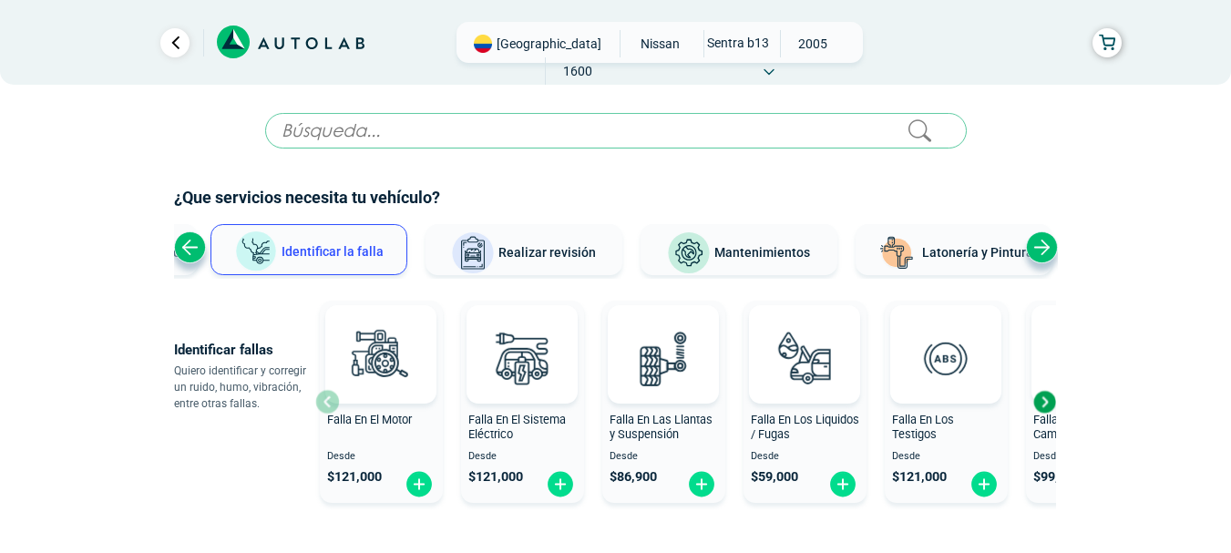
click at [173, 249] on span "Ver todos" at bounding box center [159, 252] width 56 height 15
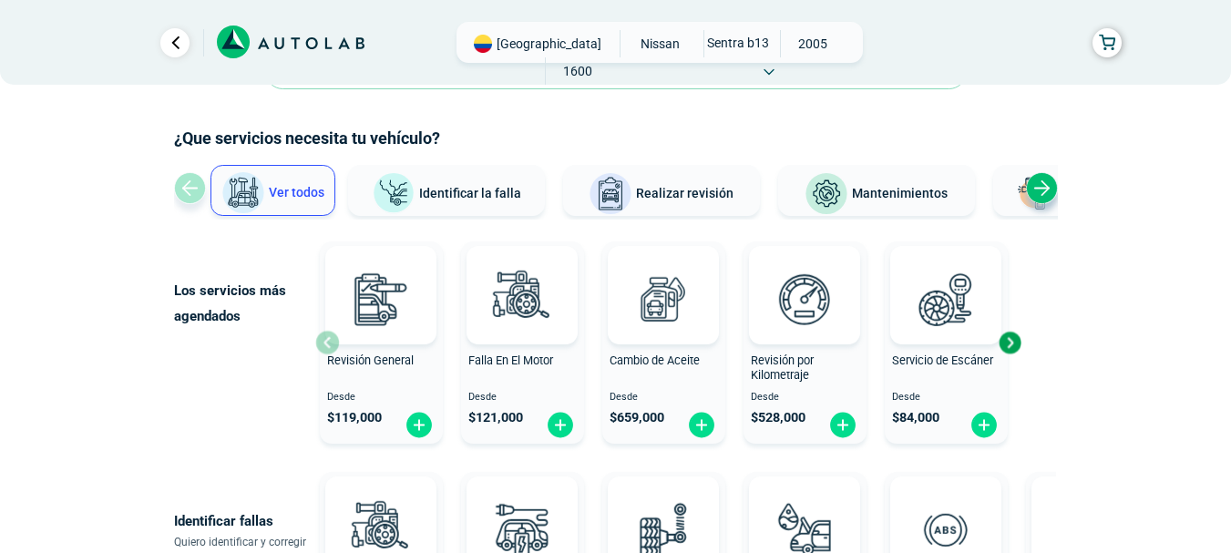
scroll to position [91, 0]
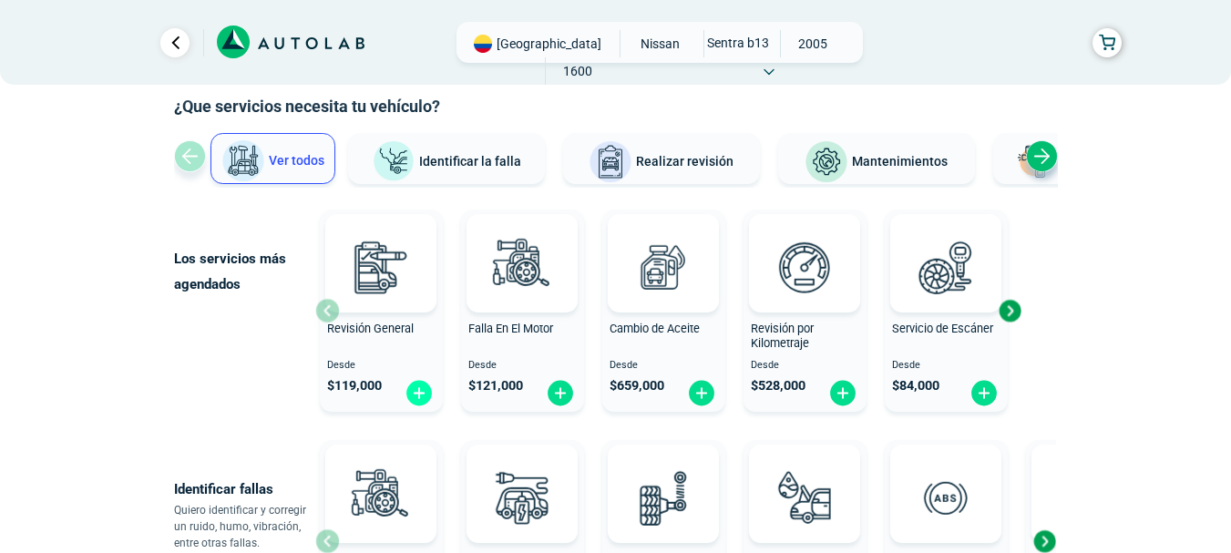
click at [421, 388] on img at bounding box center [418, 393] width 29 height 28
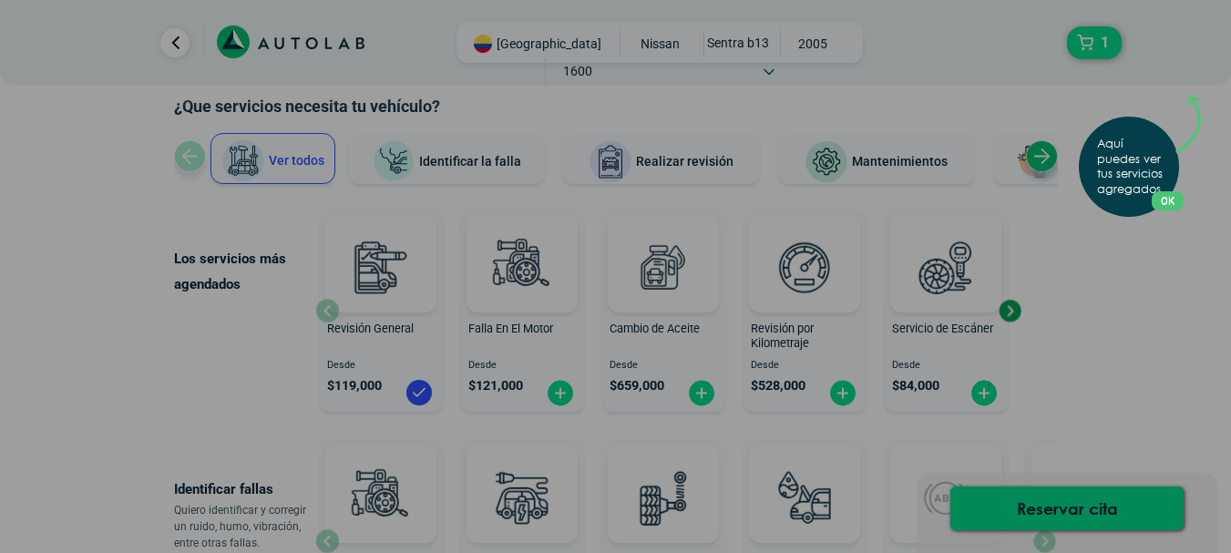
click at [1117, 248] on div "Aquí puedes ver tus servicios agregados. OK .aex,.bex{fill:none!important;strok…" at bounding box center [615, 276] width 1231 height 553
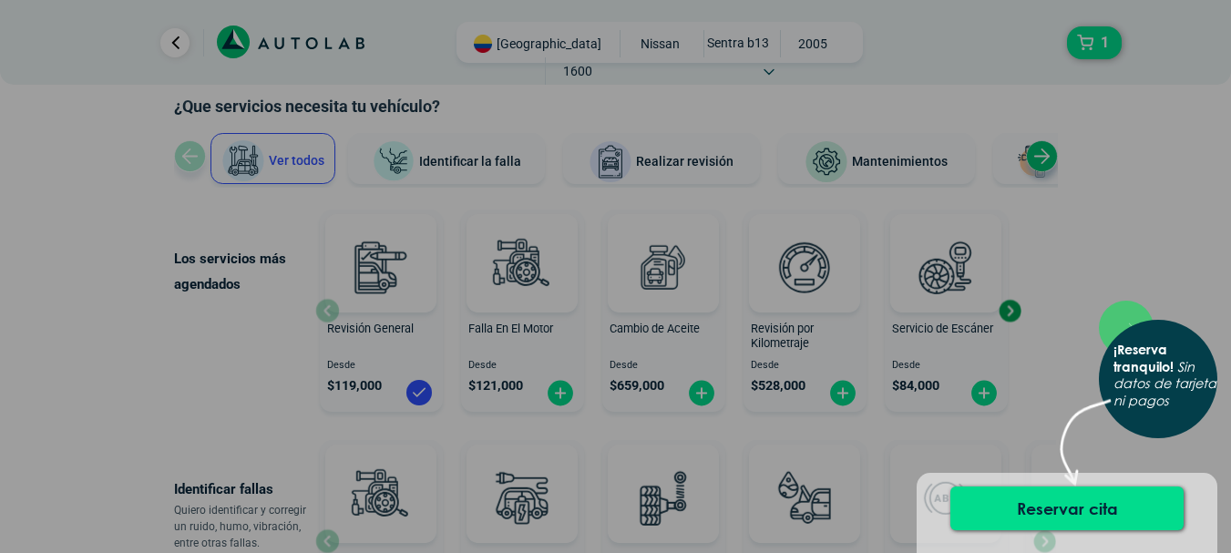
click at [1117, 248] on div "× ¡Reserva tranquilo! Sin datos de tarjeta ni pagos" at bounding box center [615, 276] width 1231 height 553
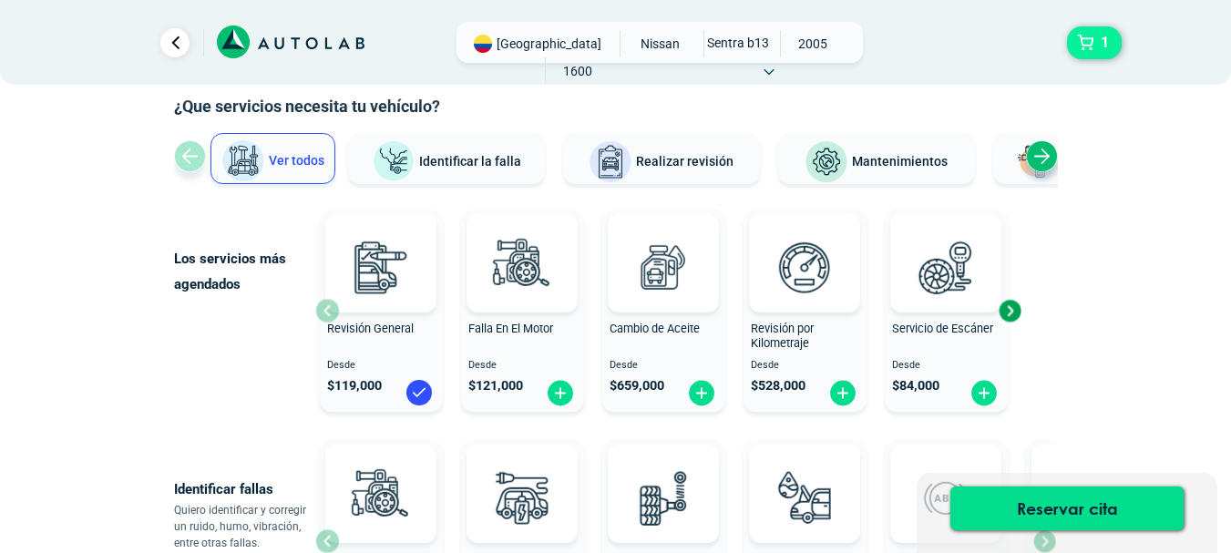
click at [1092, 39] on button "1" at bounding box center [1094, 42] width 55 height 33
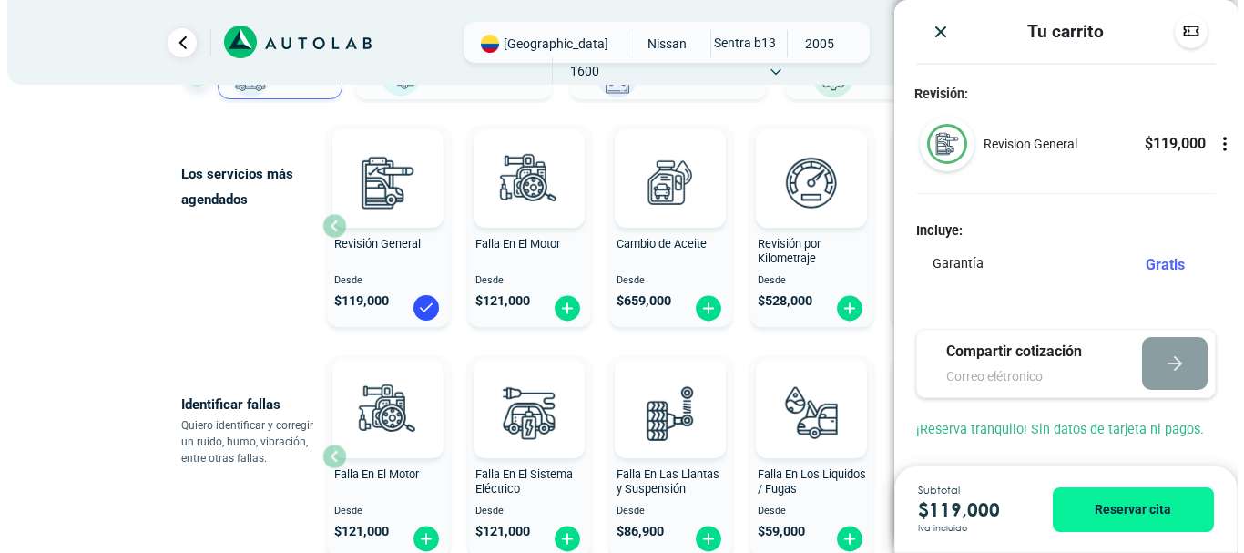
scroll to position [0, 0]
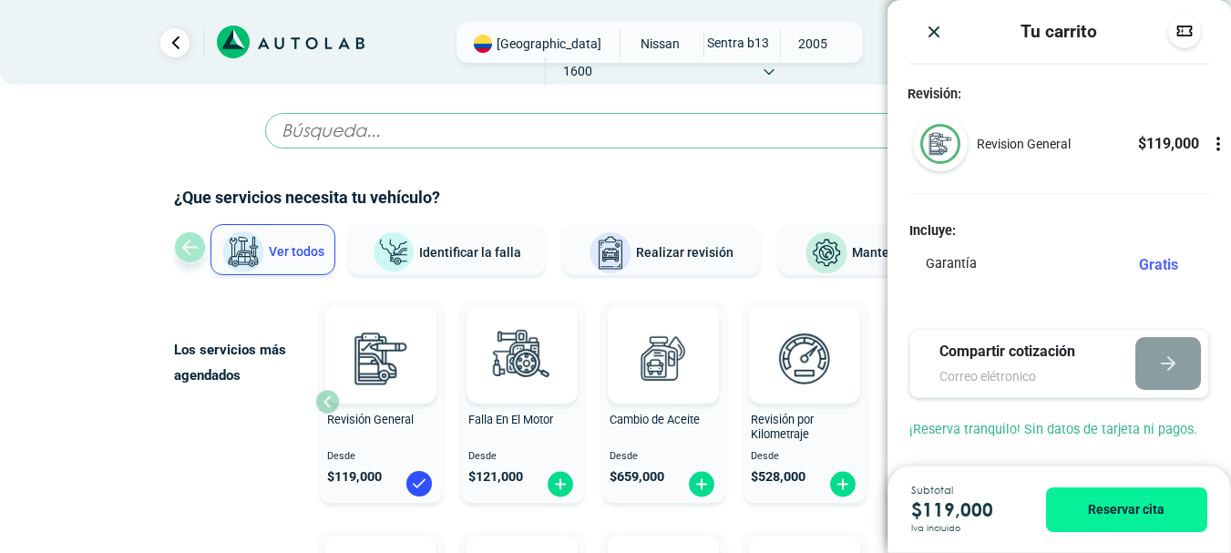
click at [368, 420] on span "Revisión General" at bounding box center [370, 420] width 87 height 14
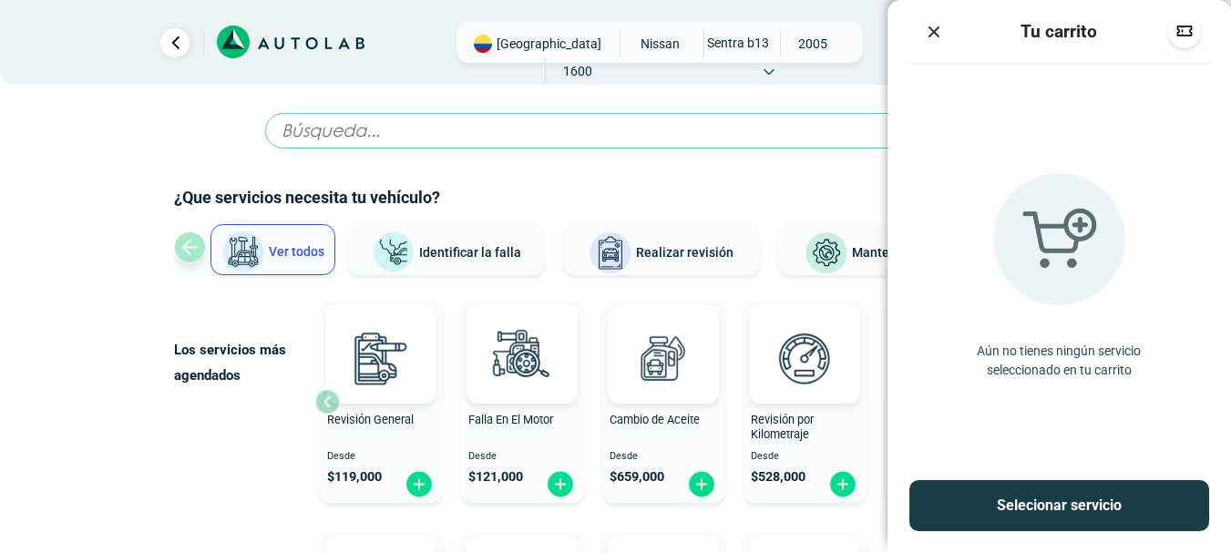
click at [368, 420] on span "Revisión General" at bounding box center [370, 420] width 87 height 14
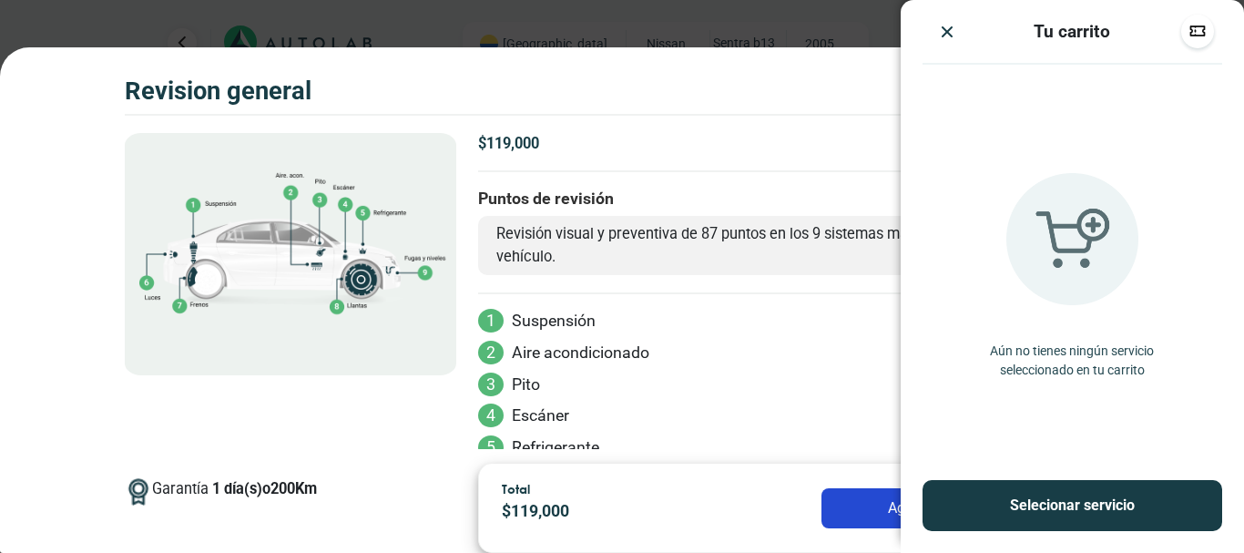
click at [942, 37] on img "Close" at bounding box center [947, 32] width 18 height 18
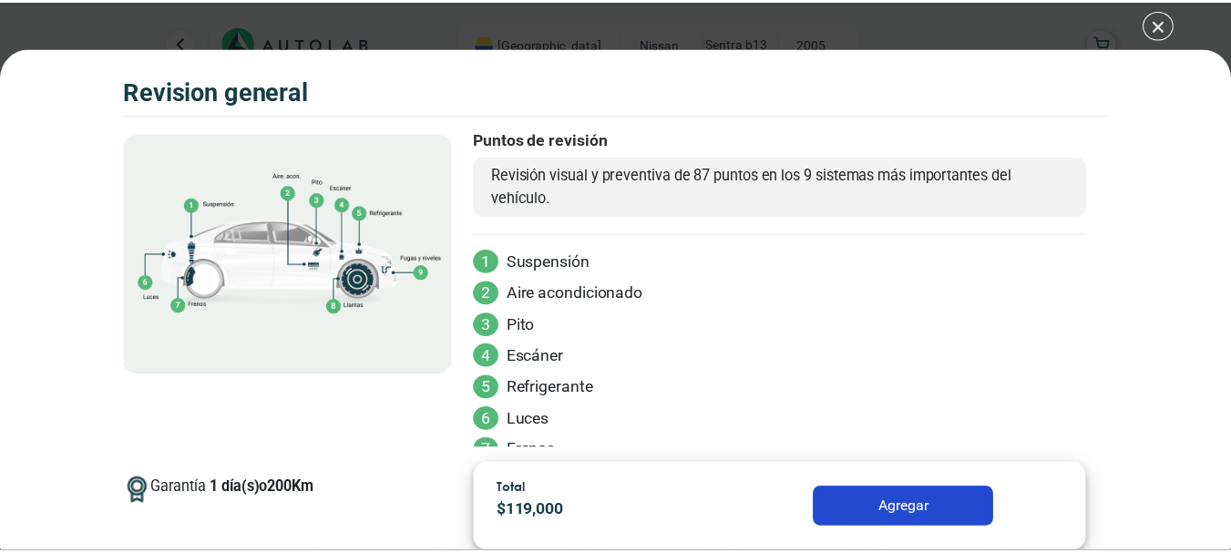
scroll to position [91, 0]
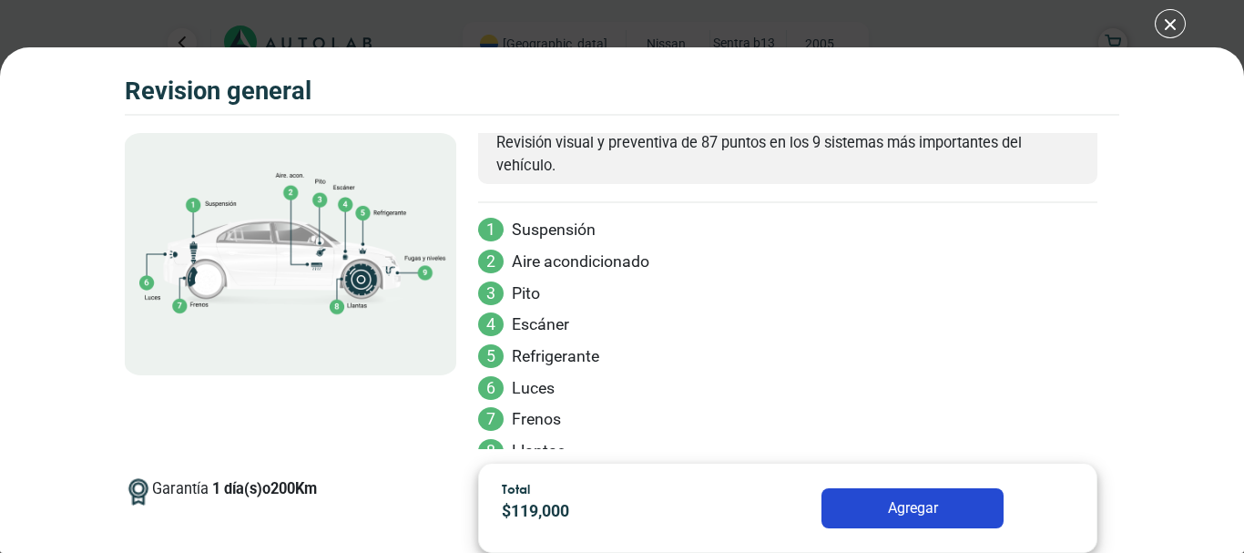
click at [1170, 24] on div "Volkswagen Crossfox 2018 REVISION GENERAL $ 119,000 1 200" at bounding box center [622, 276] width 1244 height 553
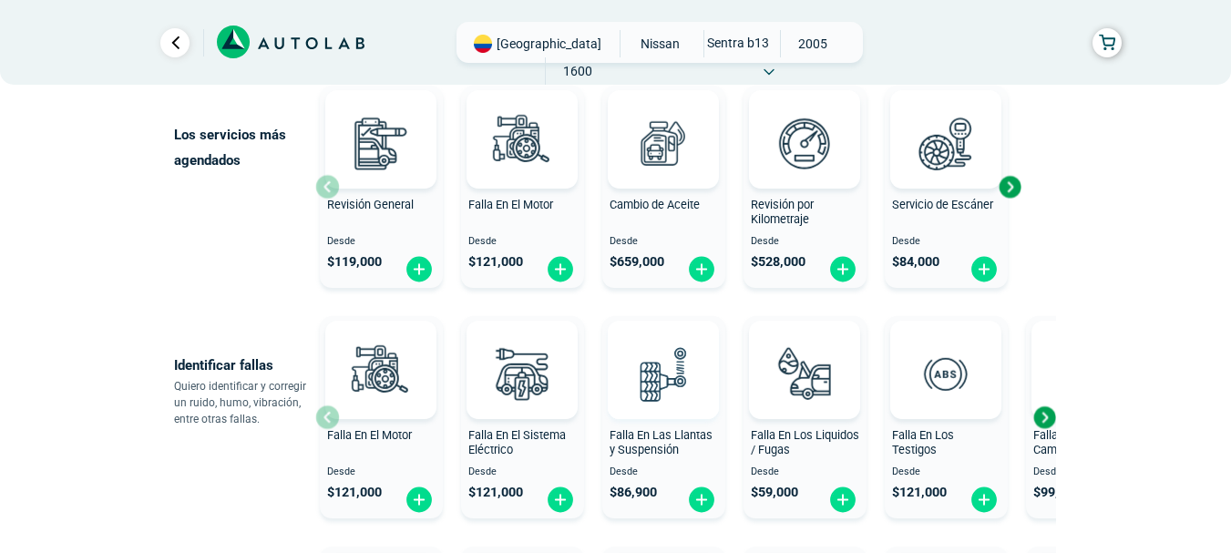
scroll to position [182, 0]
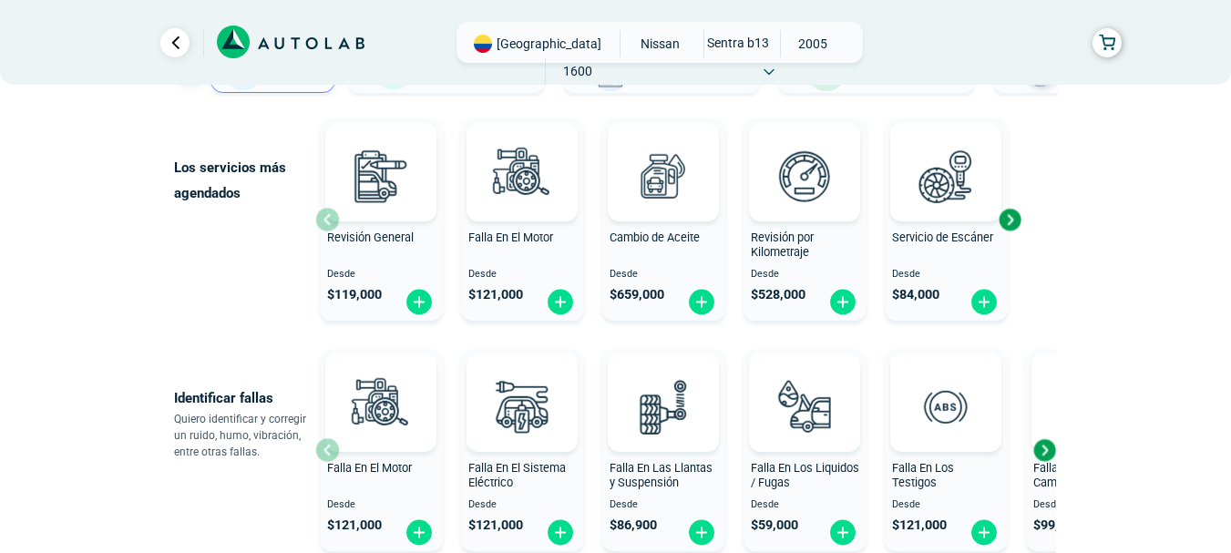
click at [519, 238] on span "Falla En El Motor" at bounding box center [510, 237] width 85 height 14
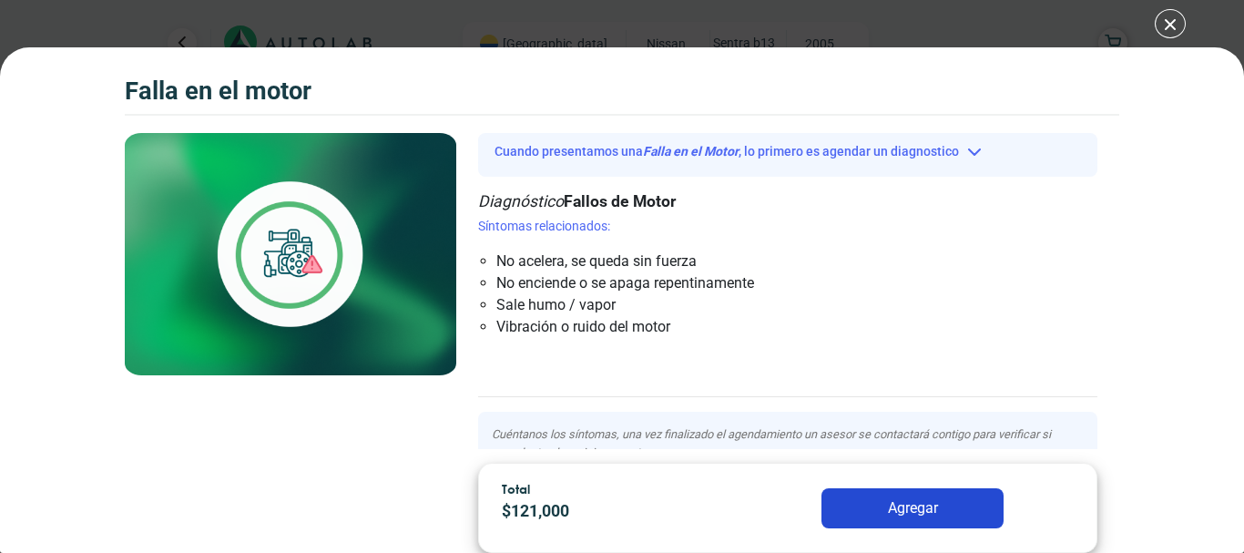
click at [1167, 26] on div "Falla en el Motor Falla en el Motor Falla en el Motor" at bounding box center [622, 276] width 1244 height 553
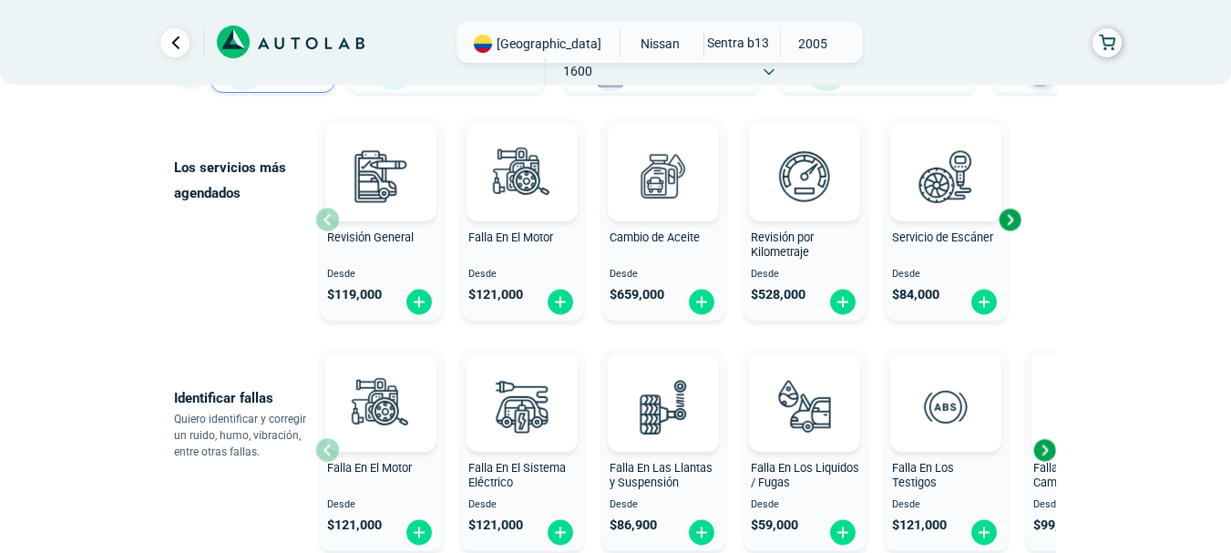
click at [963, 230] on span "Servicio de Escáner" at bounding box center [942, 237] width 101 height 14
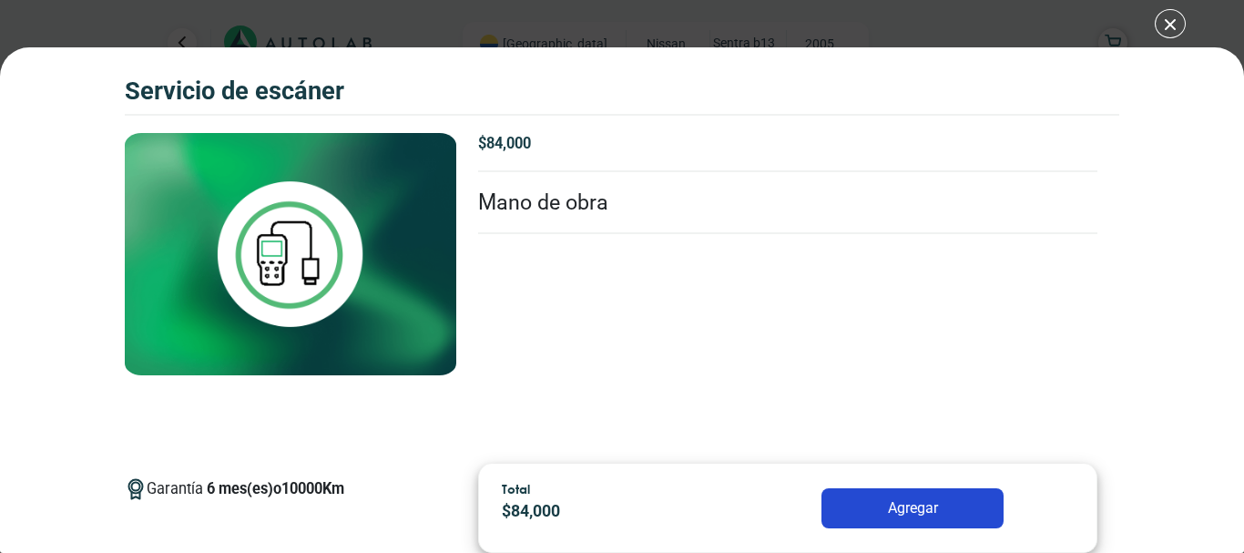
click at [1164, 18] on div "Servicio de escáner Servicio de escáner Garantía 6" at bounding box center [622, 276] width 1244 height 553
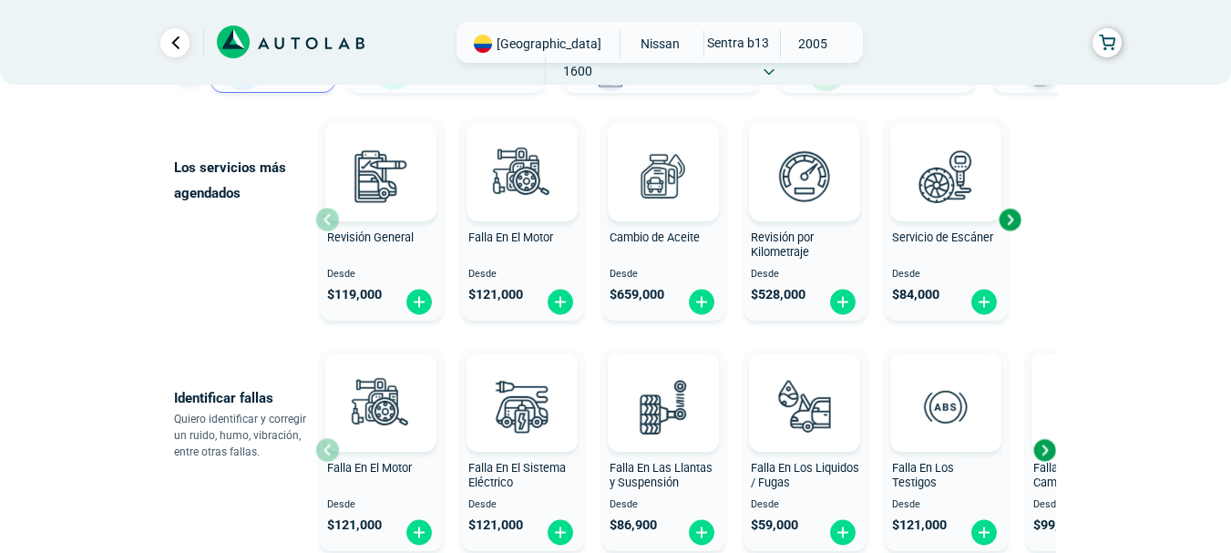
click at [1014, 225] on div "Next slide" at bounding box center [1009, 219] width 27 height 27
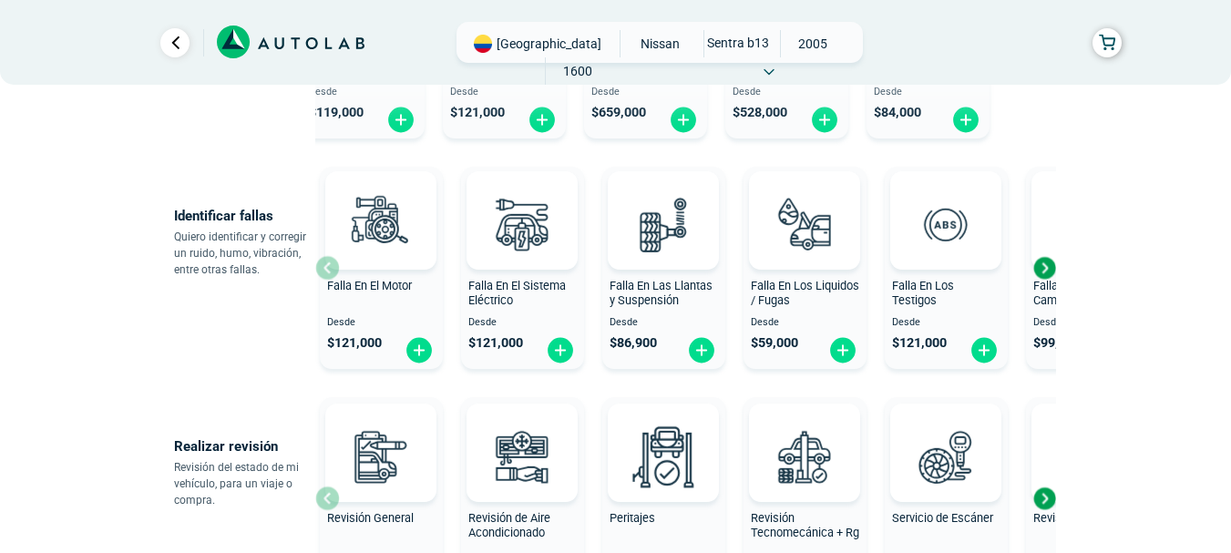
scroll to position [455, 0]
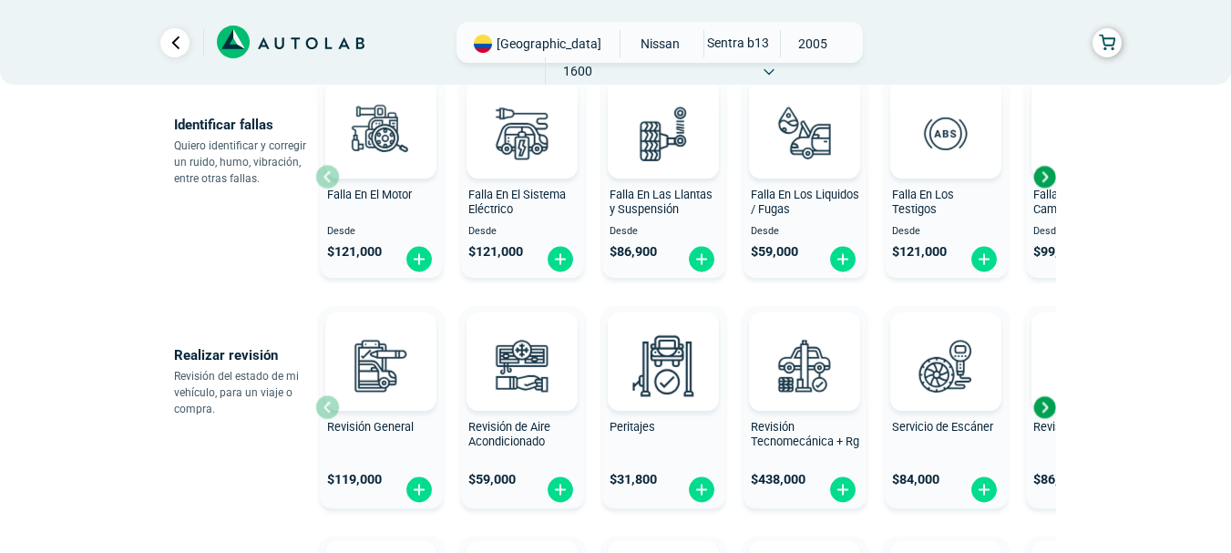
click at [489, 216] on span "Falla En El Sistema Eléctrico" at bounding box center [516, 202] width 97 height 29
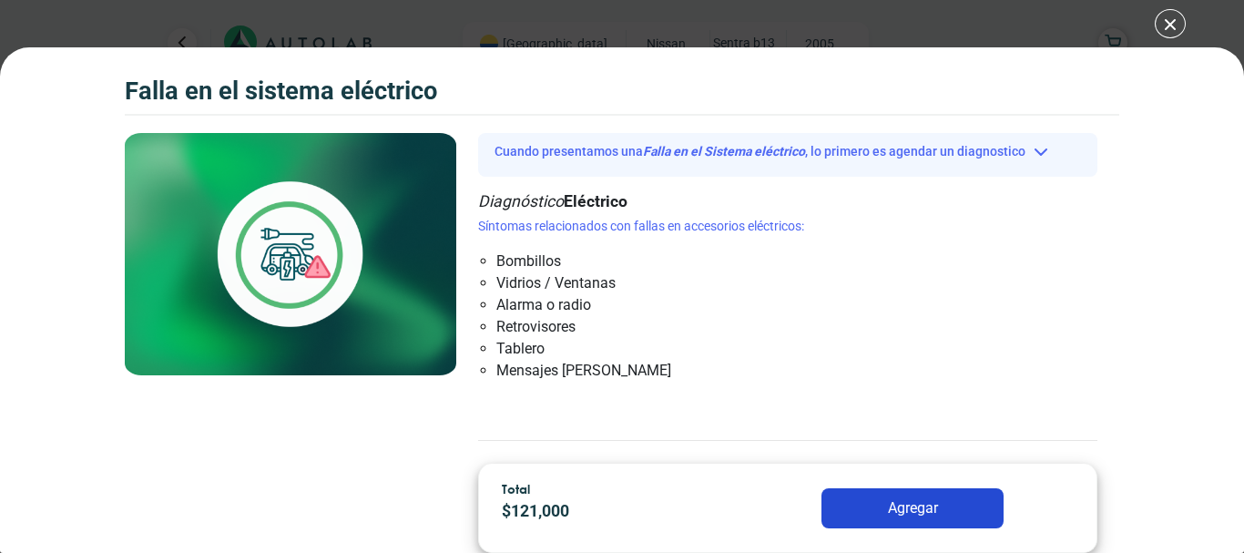
click at [1160, 22] on div "Falla en el Sistema eléctrico Falla en el Sistema eléctrico Cuando presentamos …" at bounding box center [622, 276] width 1244 height 553
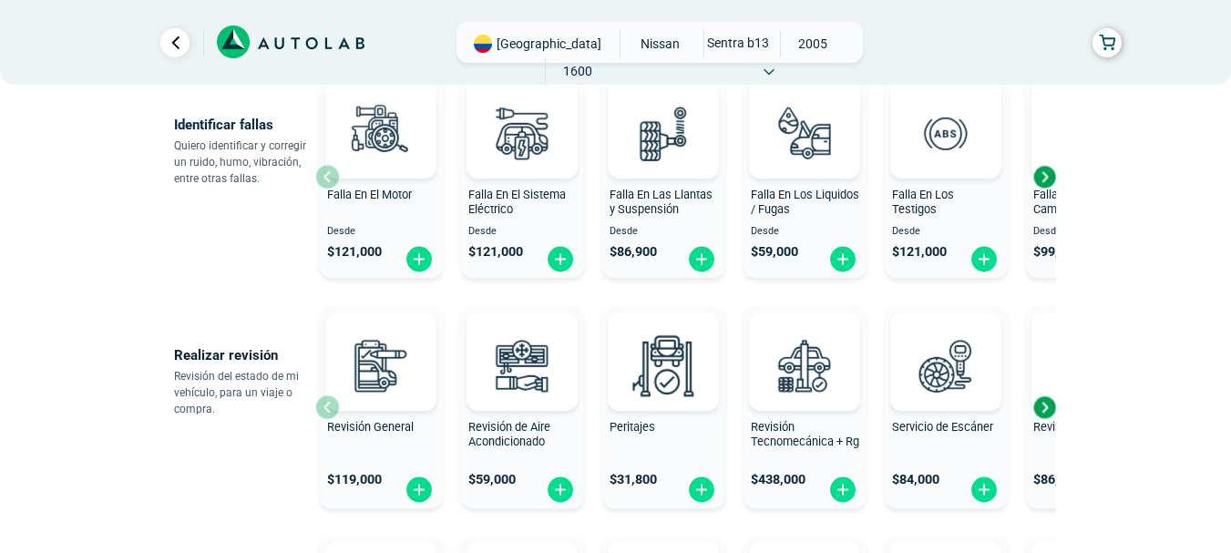
click at [803, 438] on span "Revisión Tecnomecánica + Rg" at bounding box center [805, 434] width 108 height 29
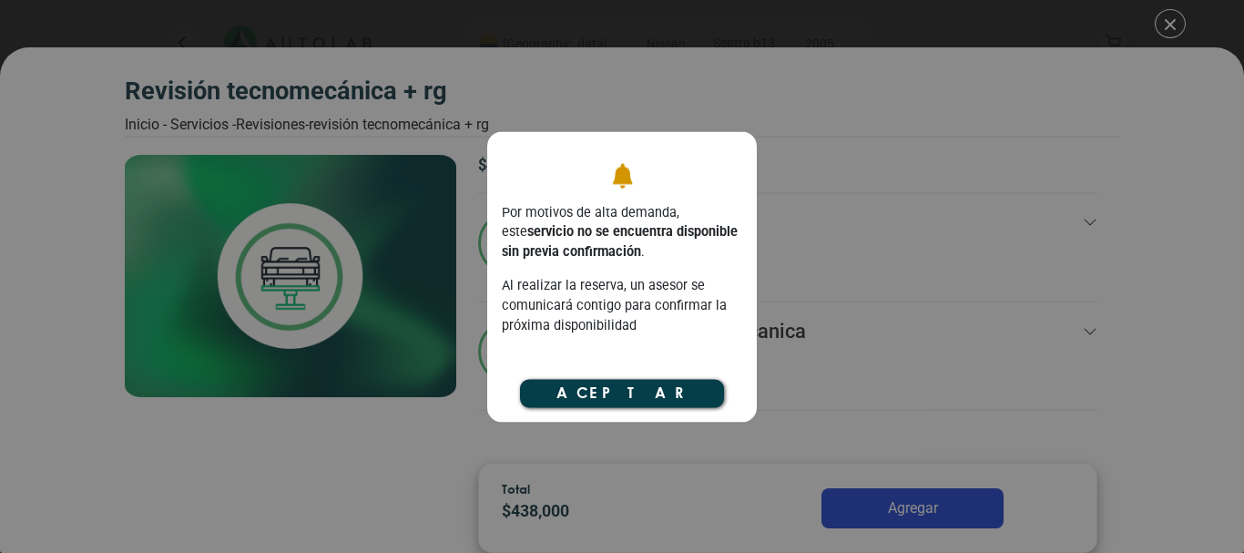
click at [645, 382] on button "Aceptar" at bounding box center [622, 393] width 204 height 27
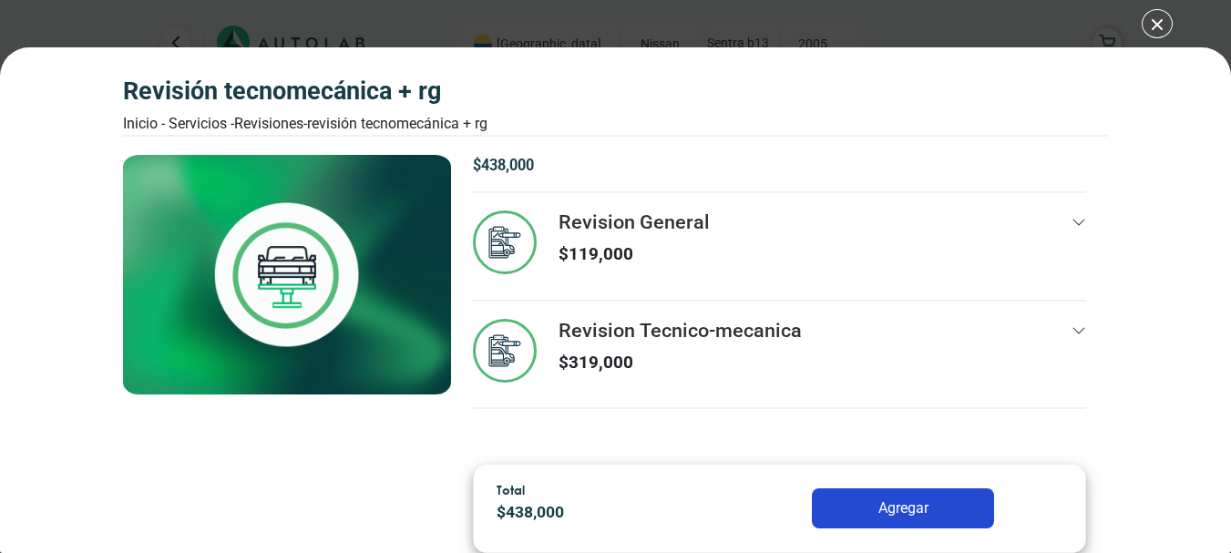
click at [817, 250] on div "Revision General $ 119,000" at bounding box center [779, 254] width 613 height 88
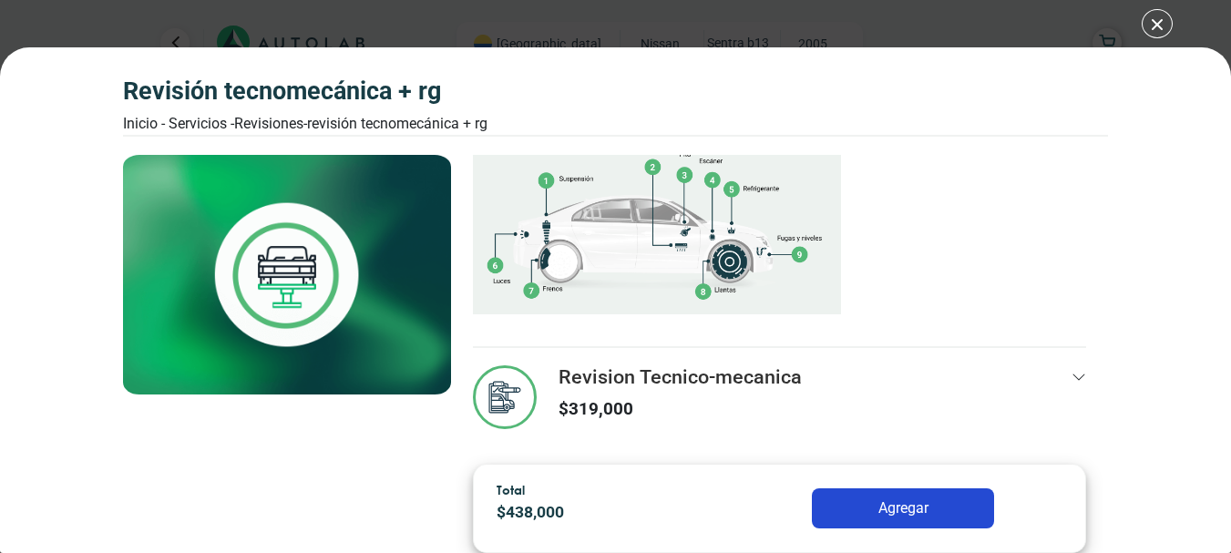
scroll to position [358, 0]
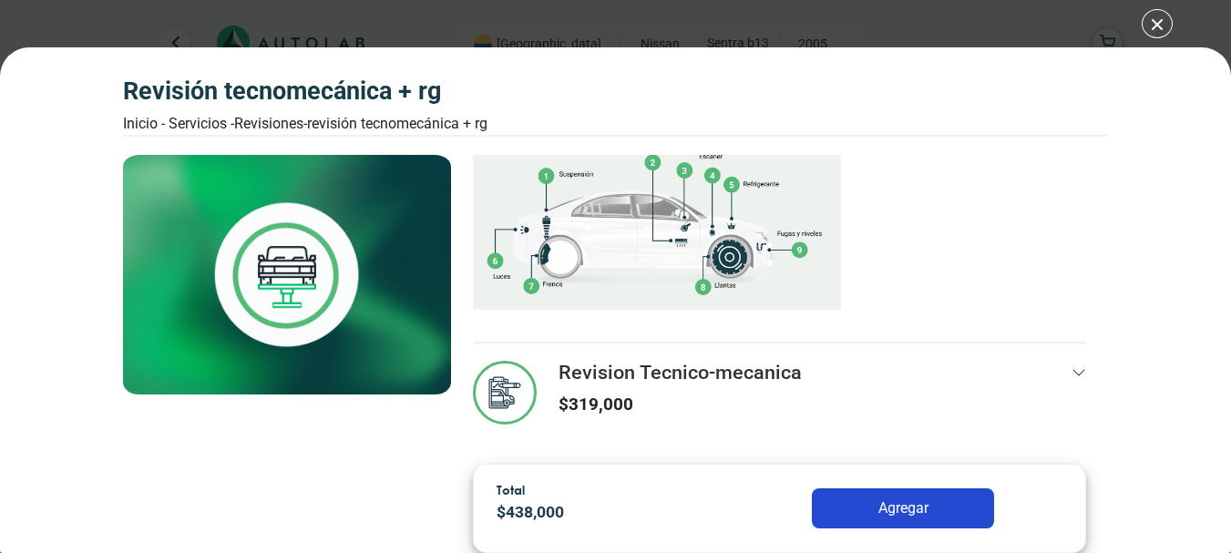
click at [780, 371] on h3 "Revision Tecnico-mecanica" at bounding box center [679, 373] width 243 height 24
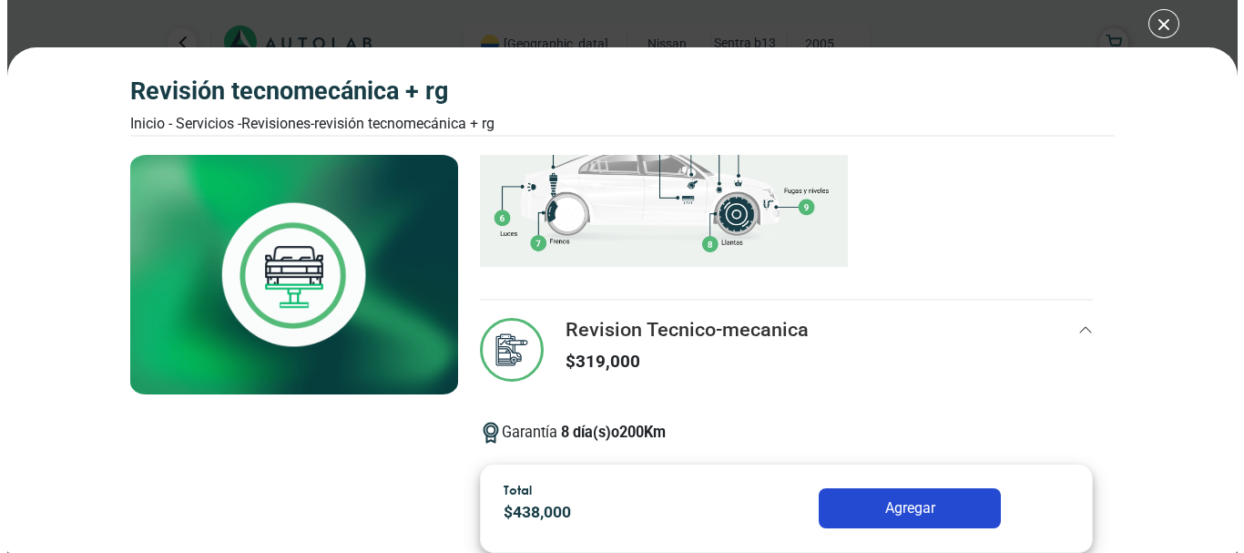
scroll to position [424, 0]
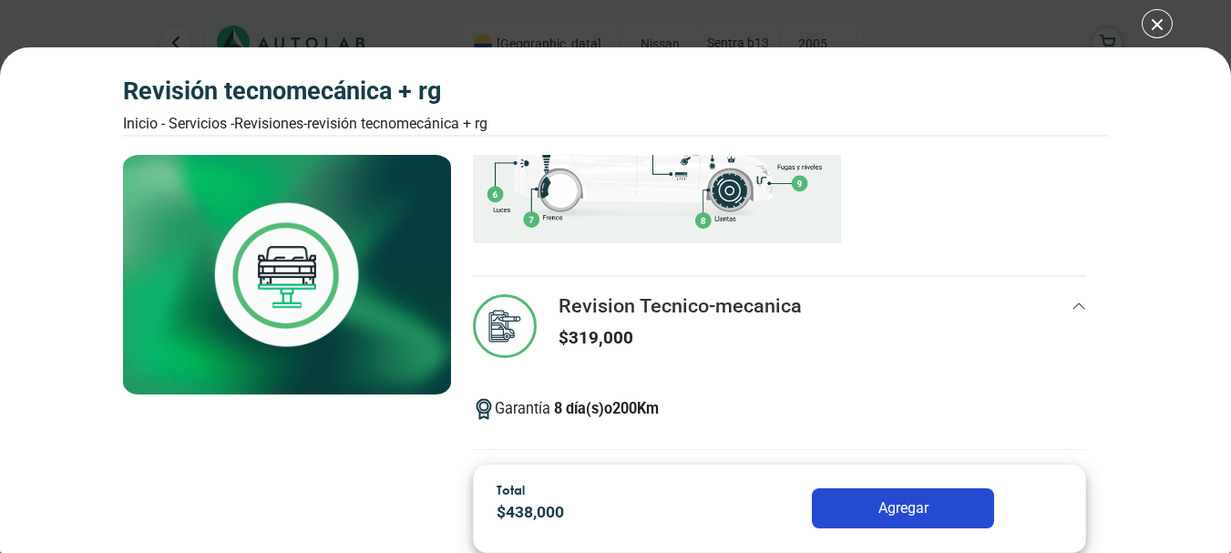
click at [1154, 22] on div "Revisión Tecnomecánica + rg Inicio - Servicios - Revisiones - Revisión Tecnomec…" at bounding box center [615, 276] width 1231 height 553
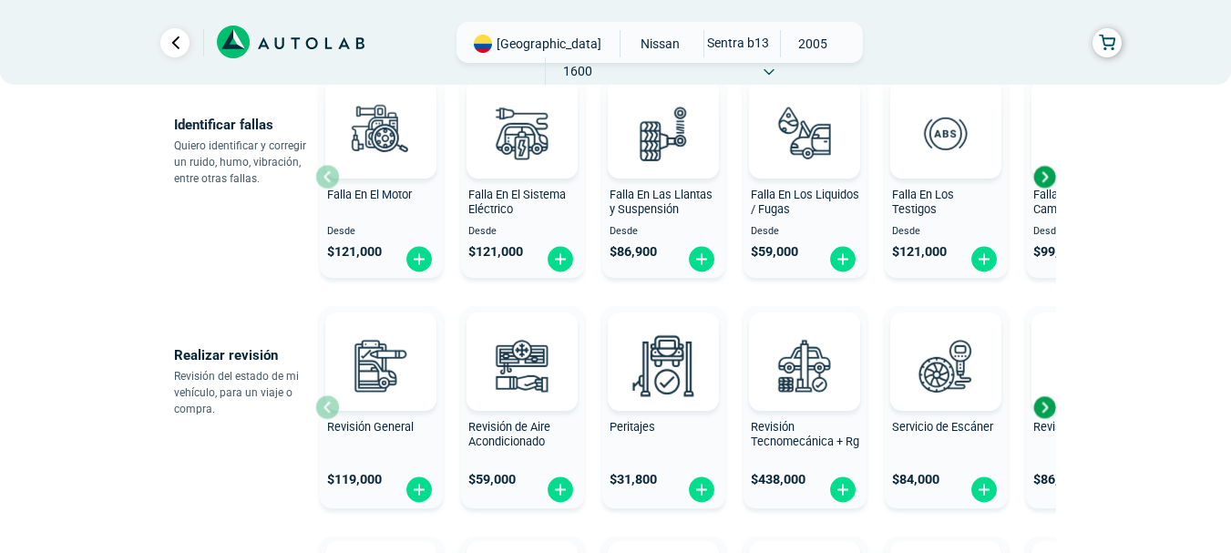
click at [639, 426] on span "Peritajes" at bounding box center [632, 427] width 46 height 14
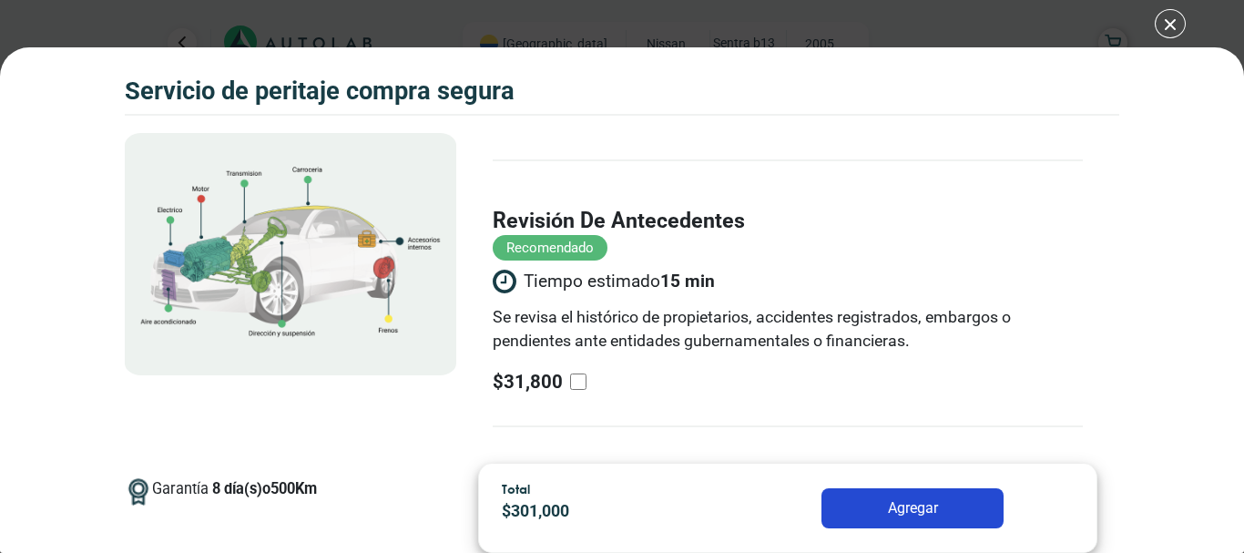
scroll to position [388, 0]
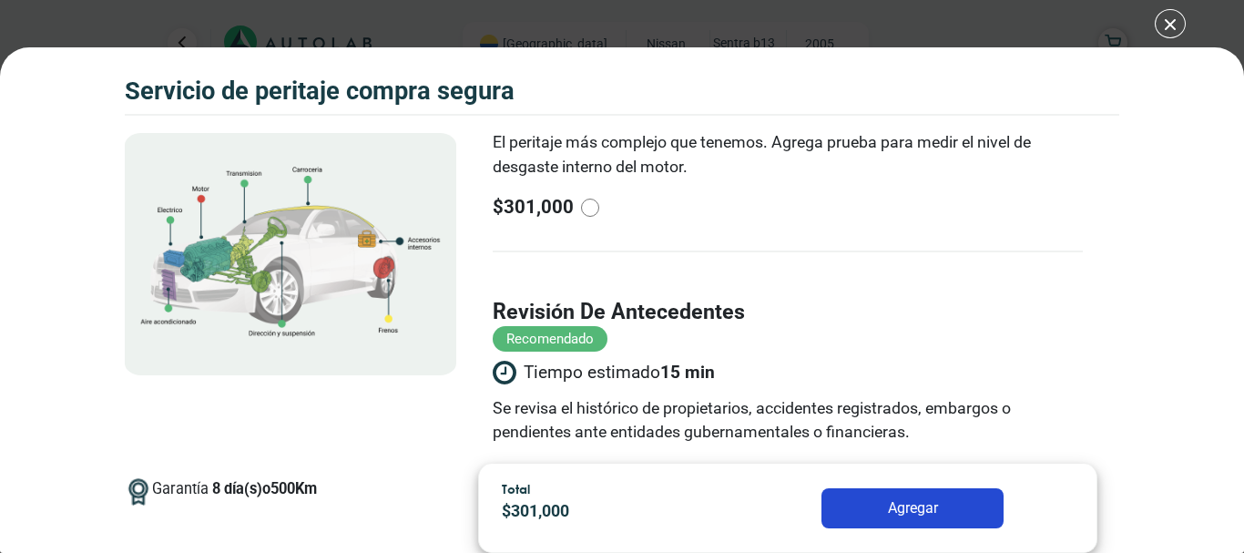
click at [588, 204] on input "radio" at bounding box center [590, 208] width 18 height 18
radio input "true"
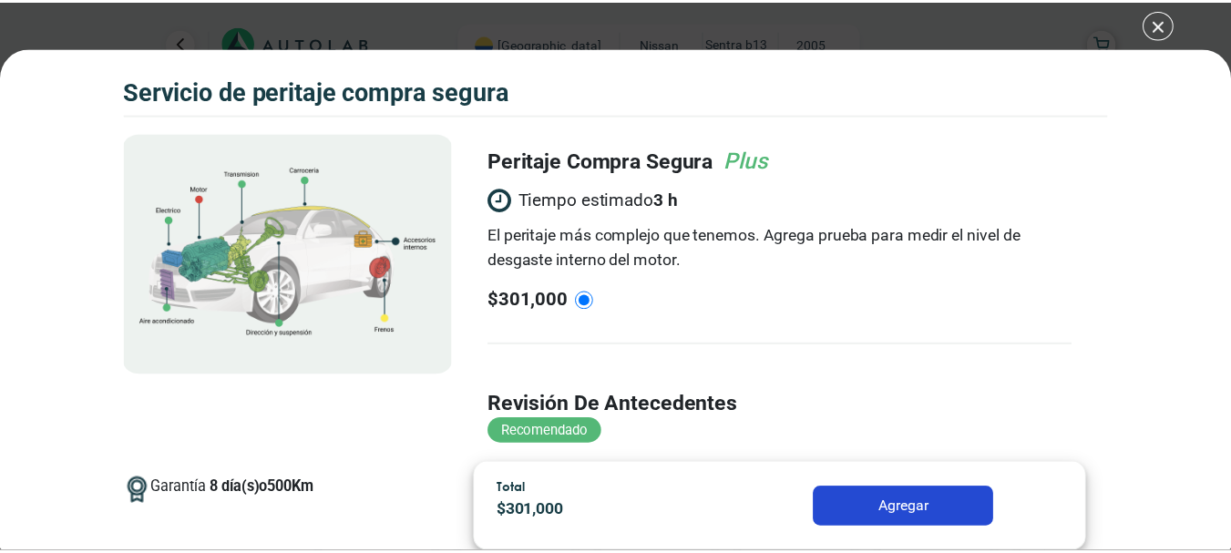
scroll to position [297, 0]
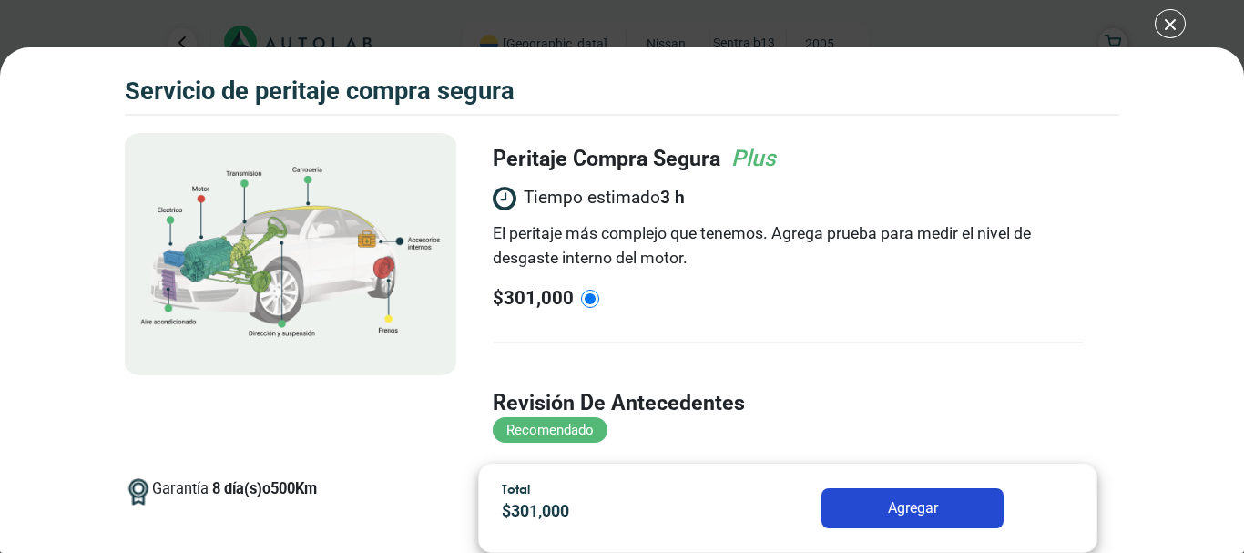
click at [1171, 27] on div "Volkswagen Crossfox 2018 SERVICIO DE PERITAJE COMPRA SEGURA 8 500 Km" at bounding box center [622, 276] width 1244 height 553
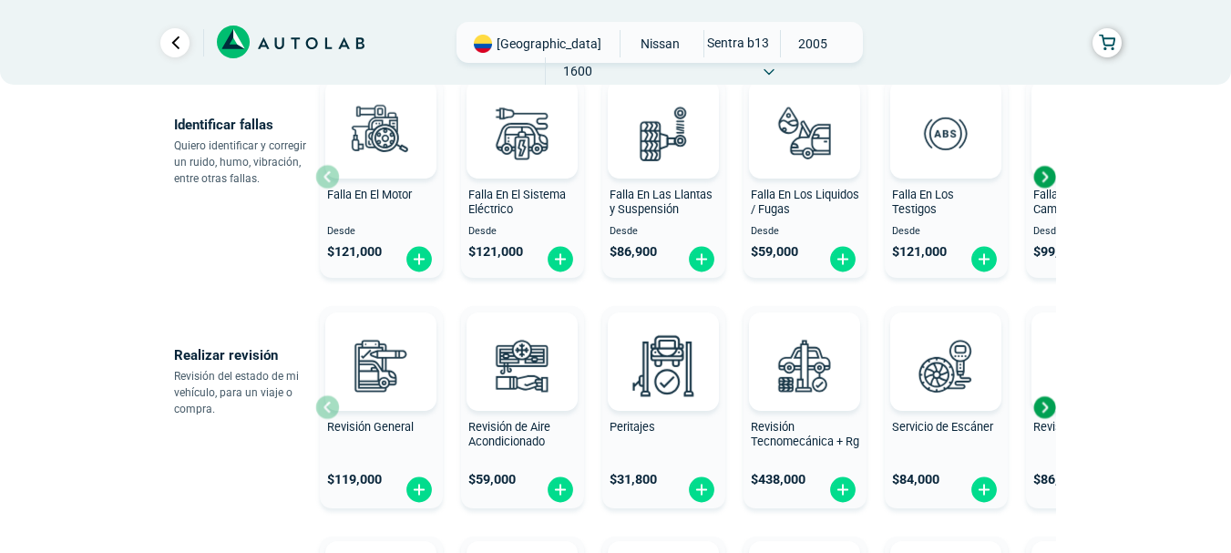
click at [1048, 399] on div "Next slide" at bounding box center [1043, 407] width 27 height 27
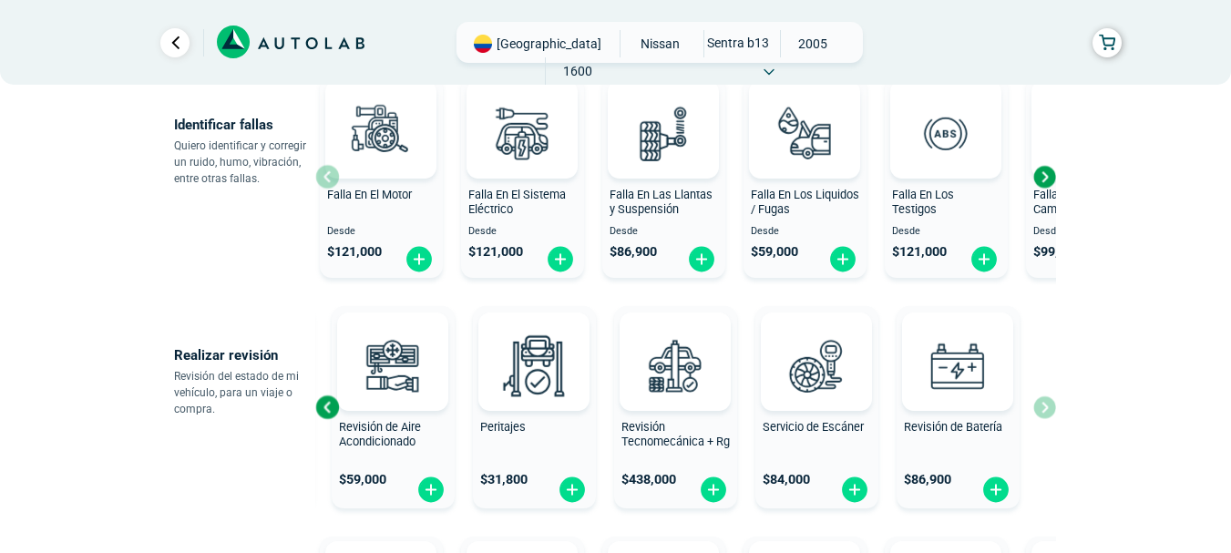
click at [384, 439] on span "Revisión de Aire Acondicionado" at bounding box center [380, 434] width 82 height 29
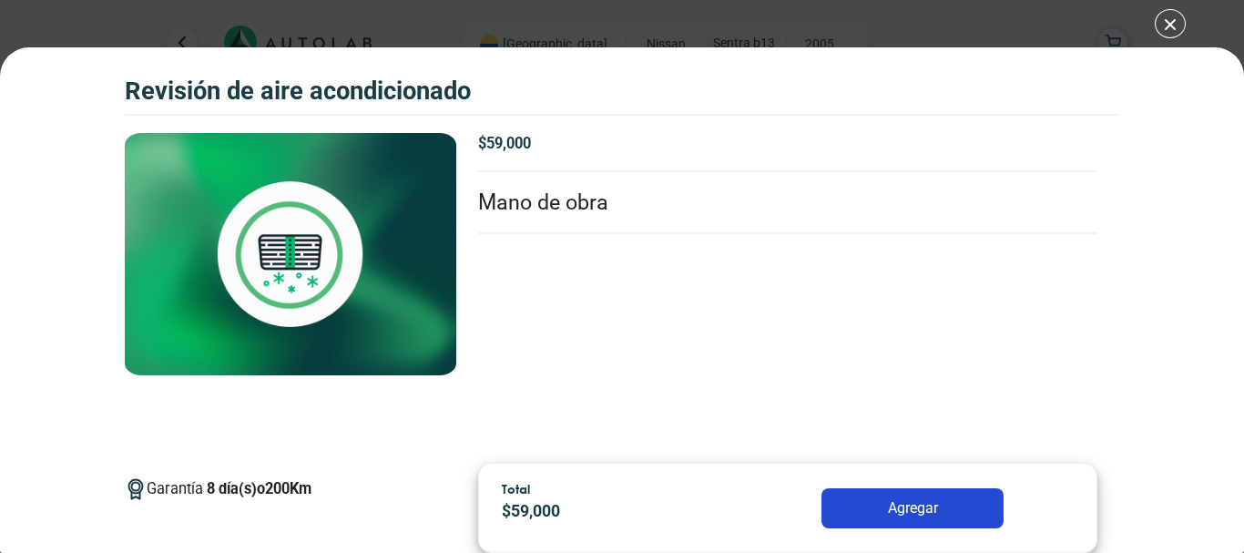
click at [1169, 27] on div "Revisión de Aire Acondicionado Revisión de Aire Acondicionado Garantía 8 200 Km" at bounding box center [622, 276] width 1244 height 553
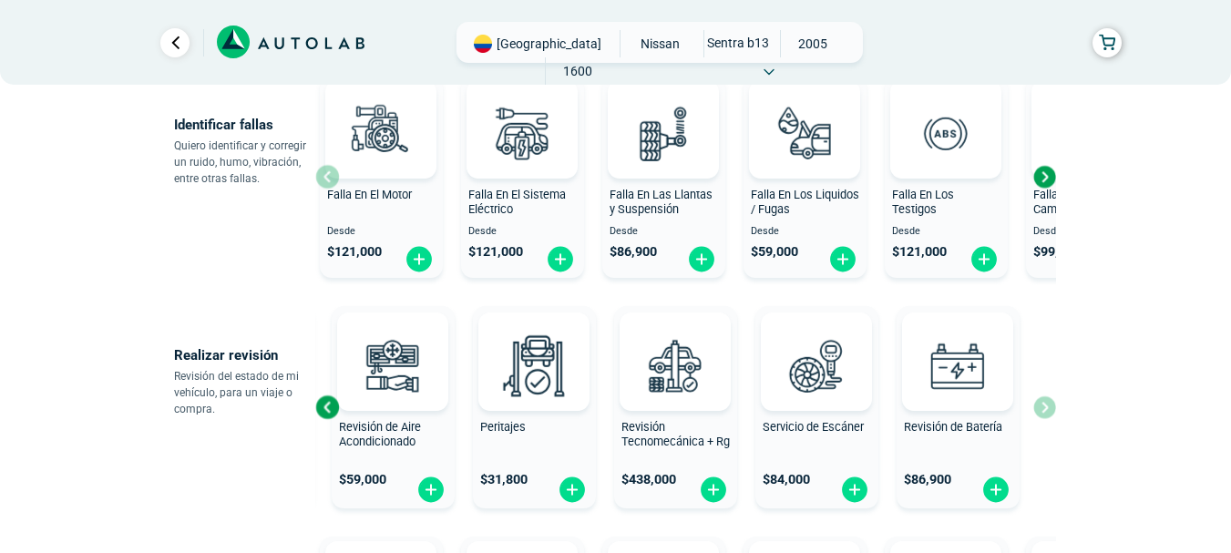
click at [988, 424] on span "Revisión de Batería" at bounding box center [953, 427] width 98 height 14
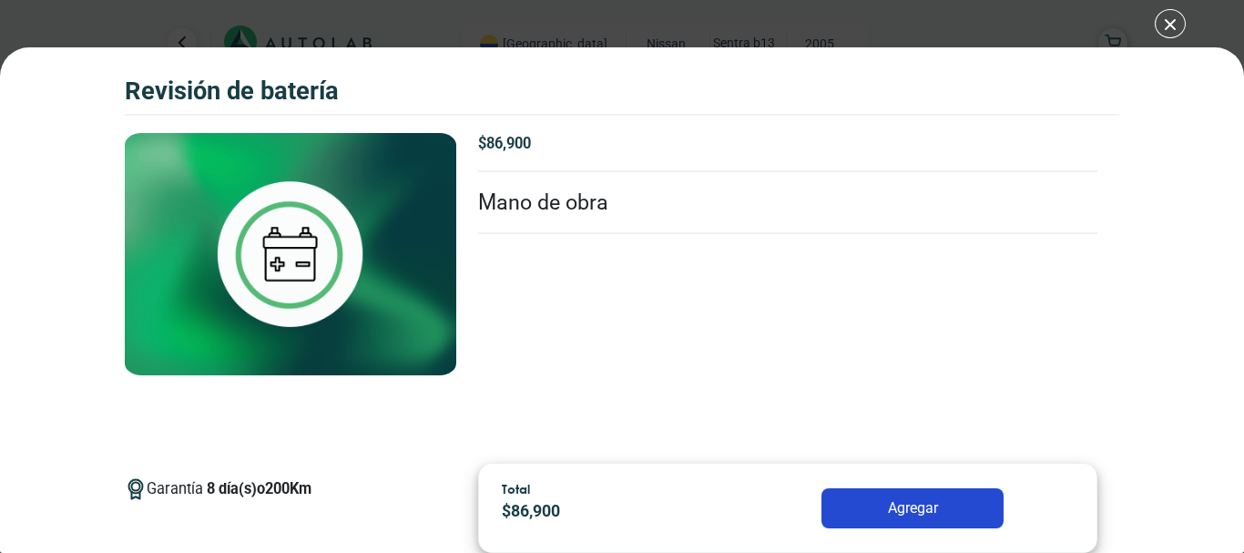
click at [1170, 21] on div "Revisión de Batería Revisión de Batería Garantía 8" at bounding box center [622, 276] width 1244 height 553
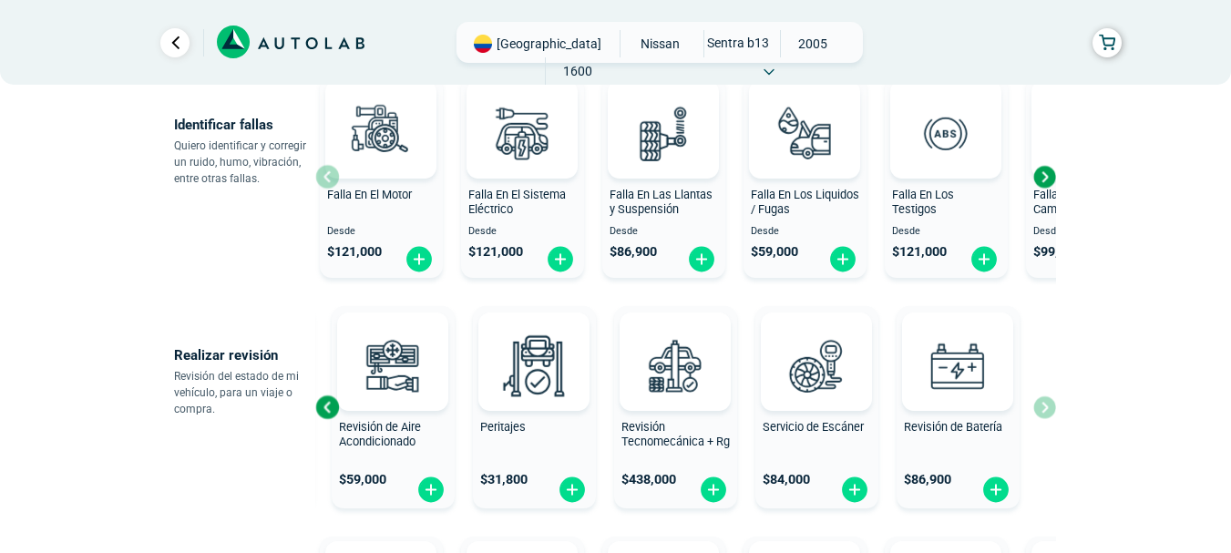
click at [653, 438] on span "Revisión Tecnomecánica + Rg" at bounding box center [675, 434] width 108 height 29
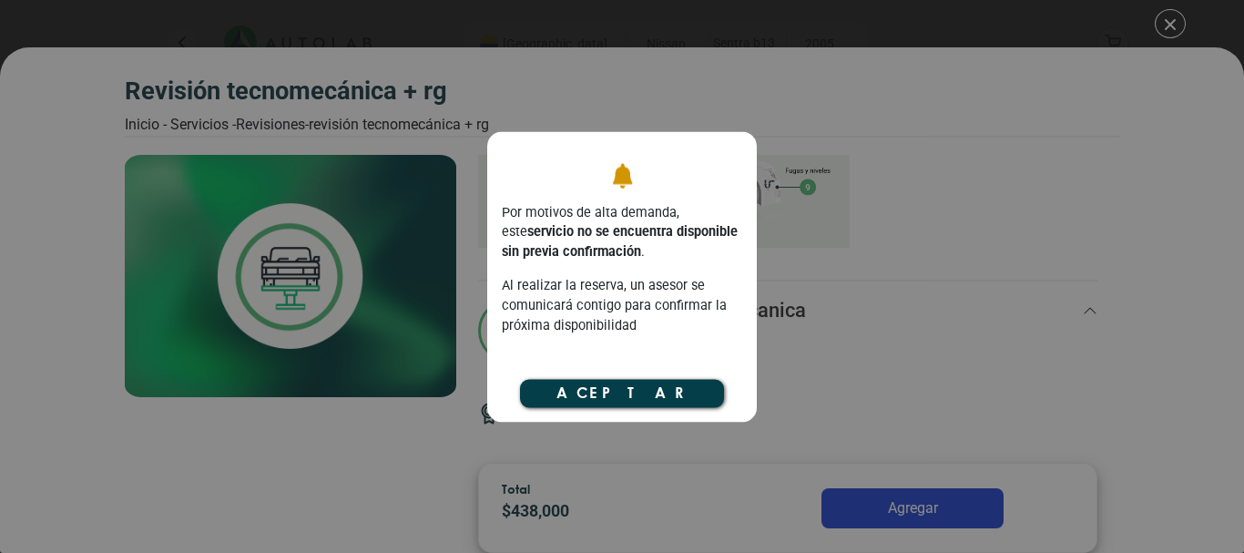
click at [707, 387] on button "Aceptar" at bounding box center [622, 393] width 204 height 27
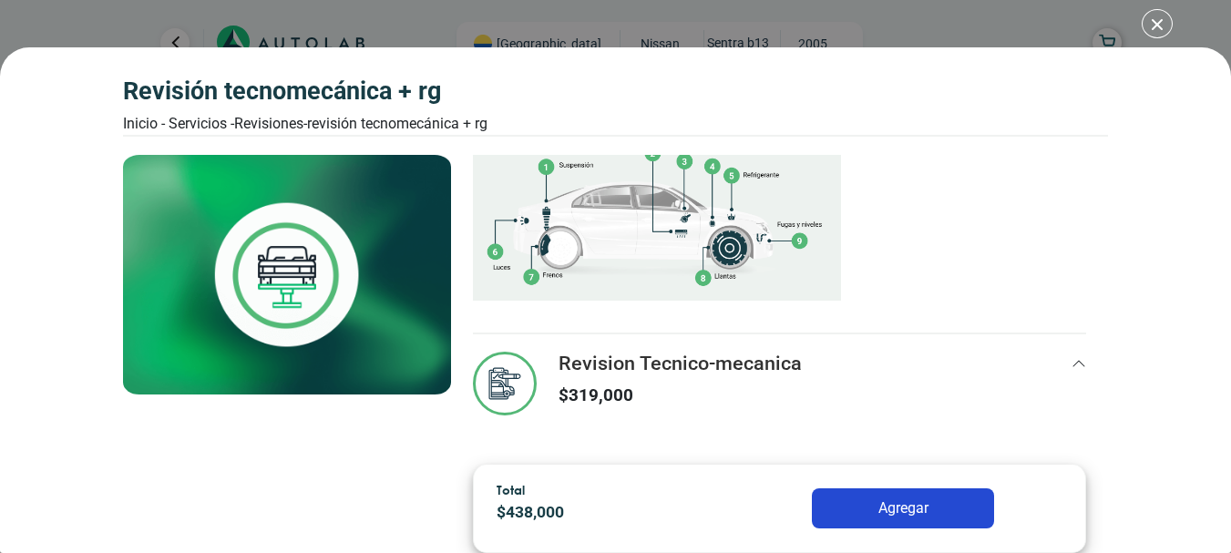
scroll to position [424, 0]
